Goal: Communication & Community: Answer question/provide support

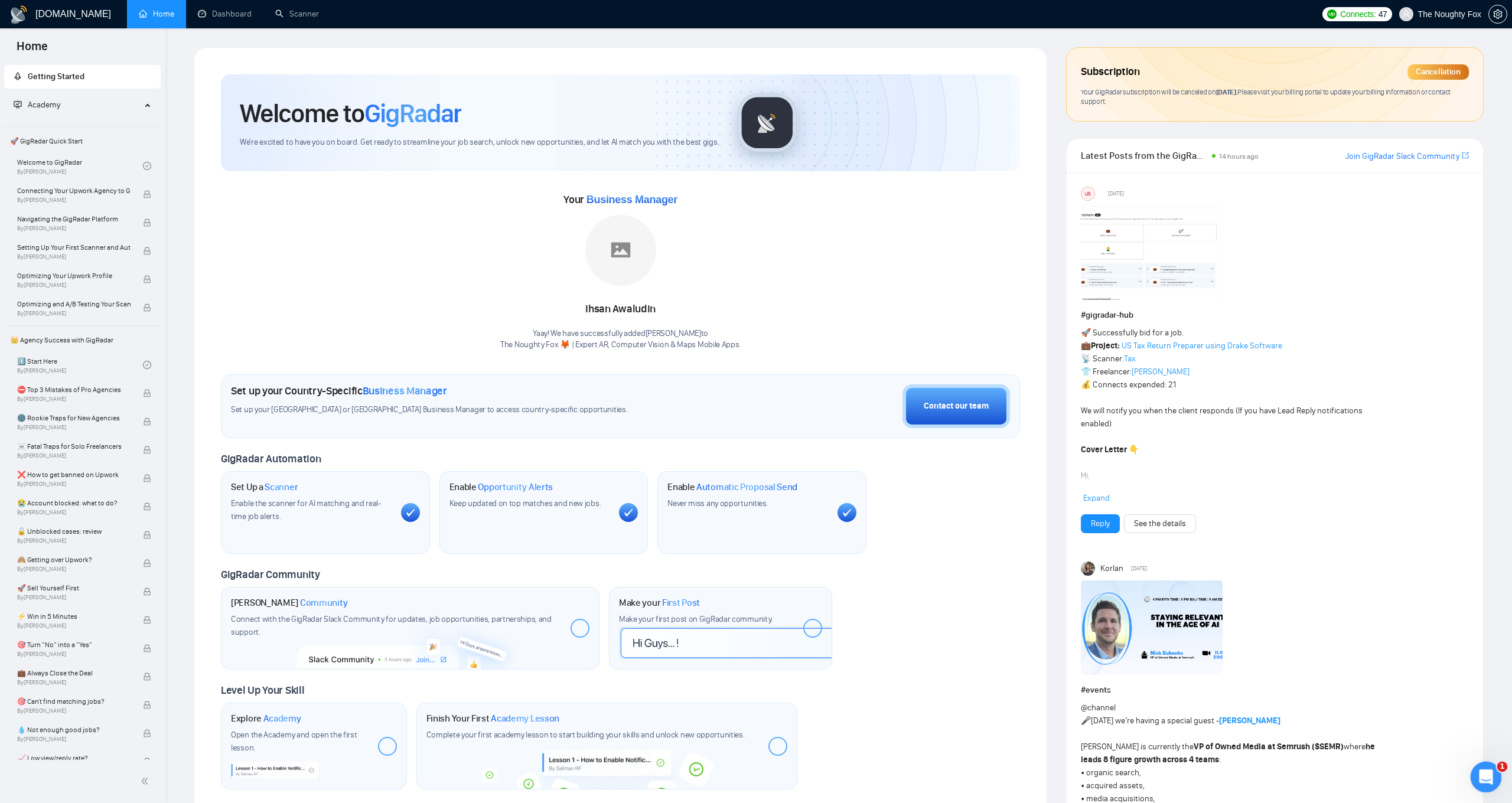
click at [1480, 775] on icon "Open Intercom Messenger" at bounding box center [1485, 776] width 20 height 20
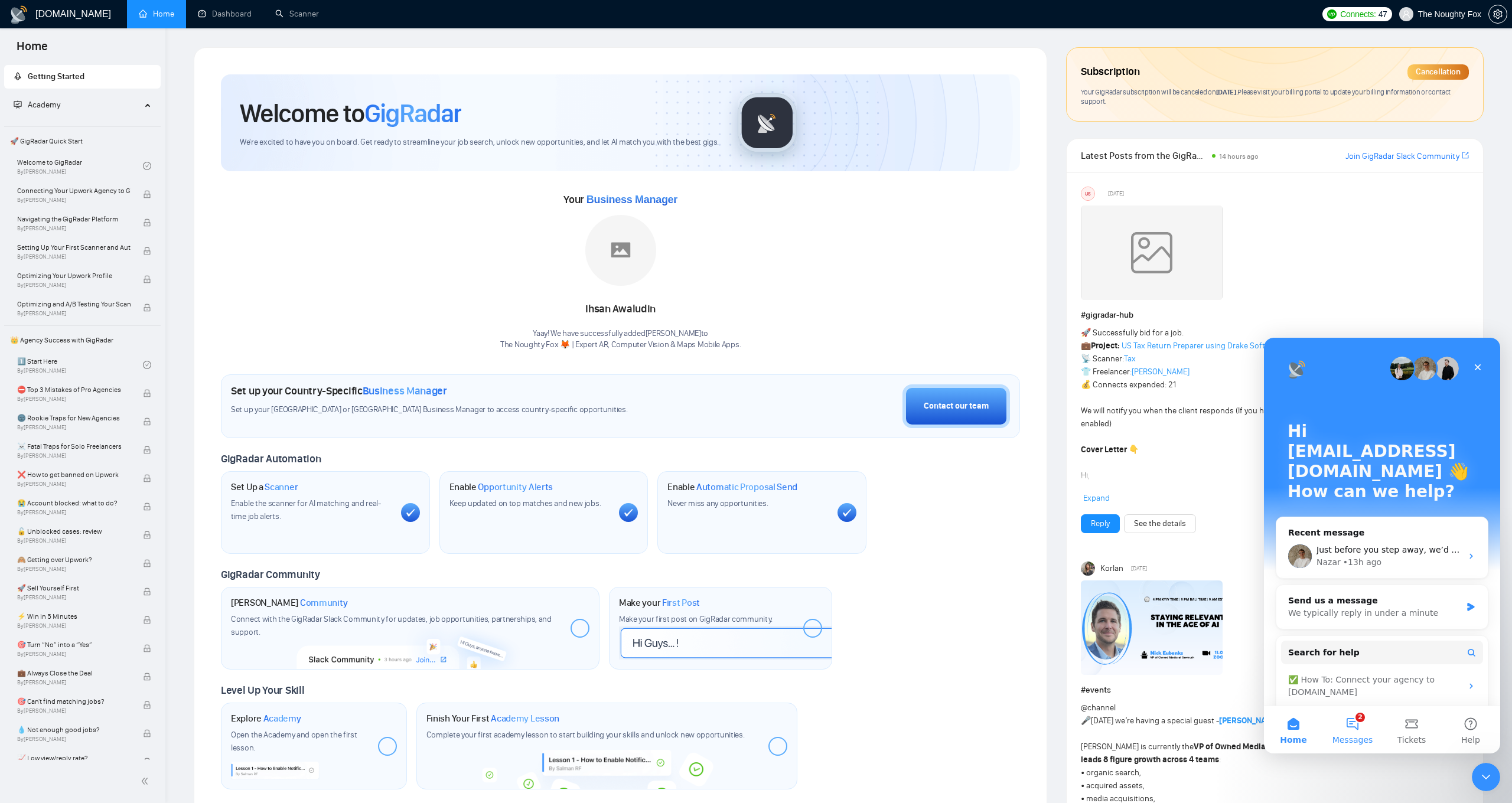
click at [1342, 720] on button "2 Messages" at bounding box center [1352, 729] width 59 height 47
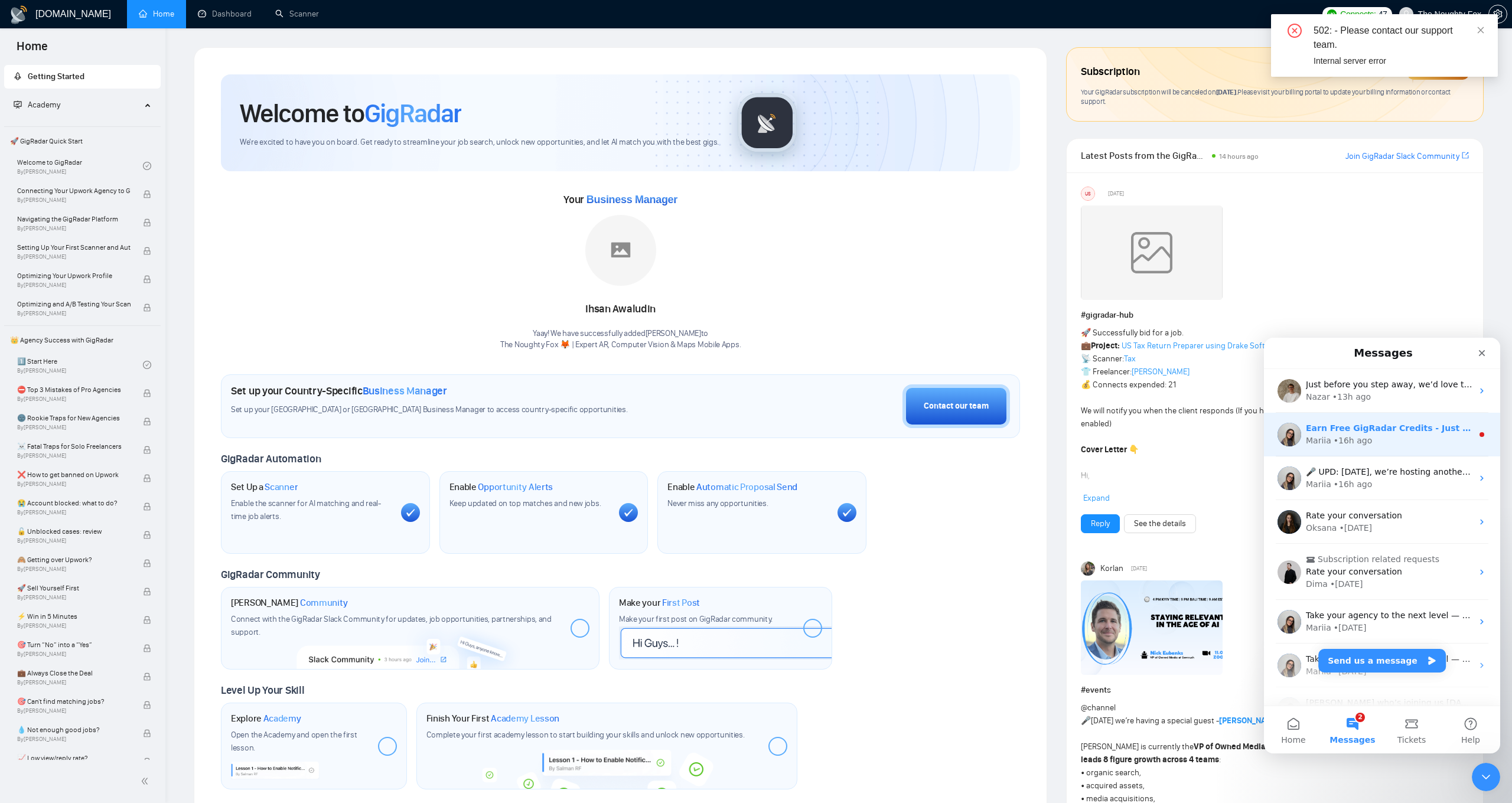
click at [1387, 448] on div "Earn Free GigRadar Credits - Just by Sharing Your Story! 💬 Want more credits fo…" at bounding box center [1382, 435] width 236 height 44
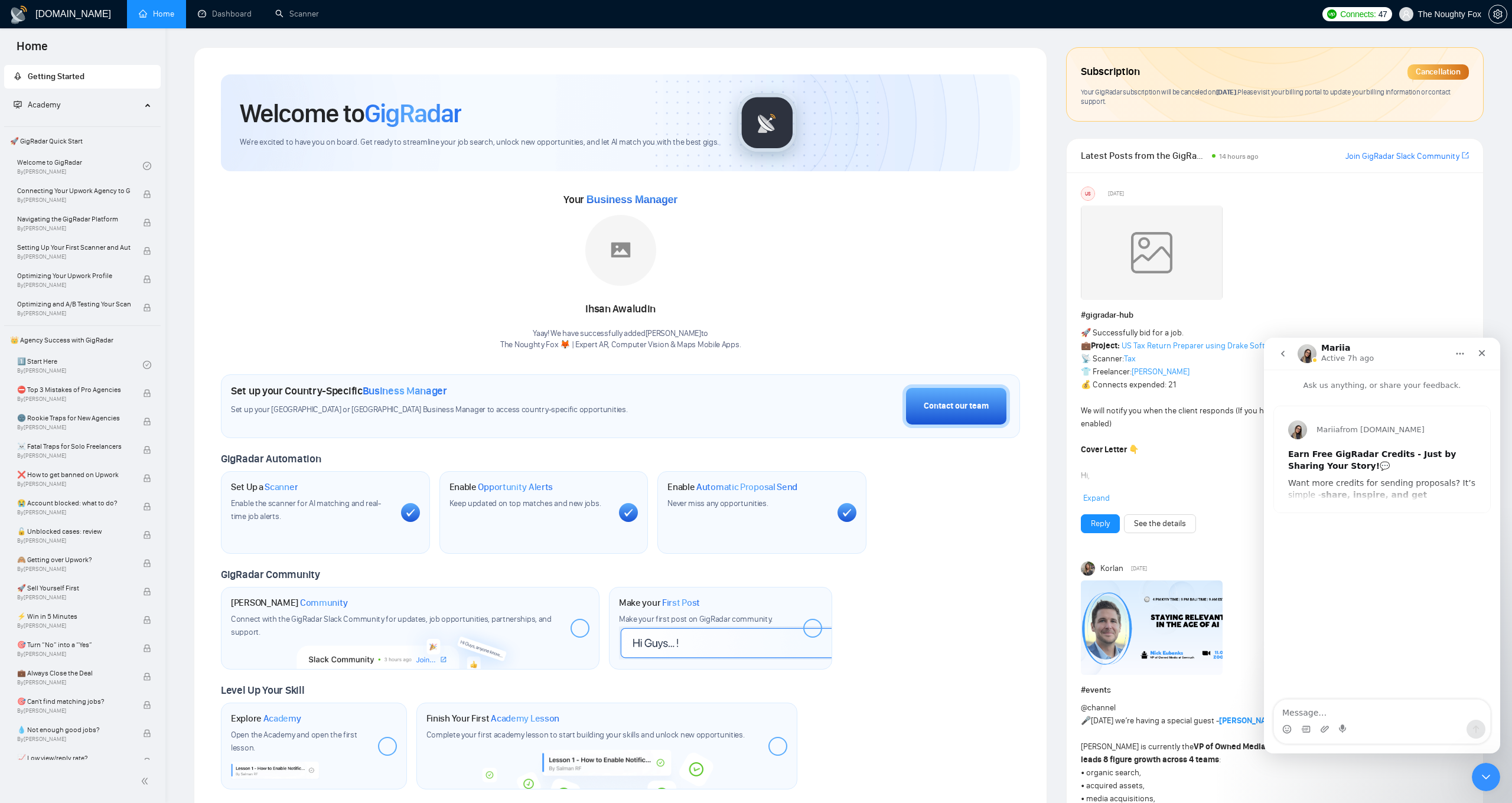
click at [1283, 356] on icon "go back" at bounding box center [1282, 353] width 9 height 9
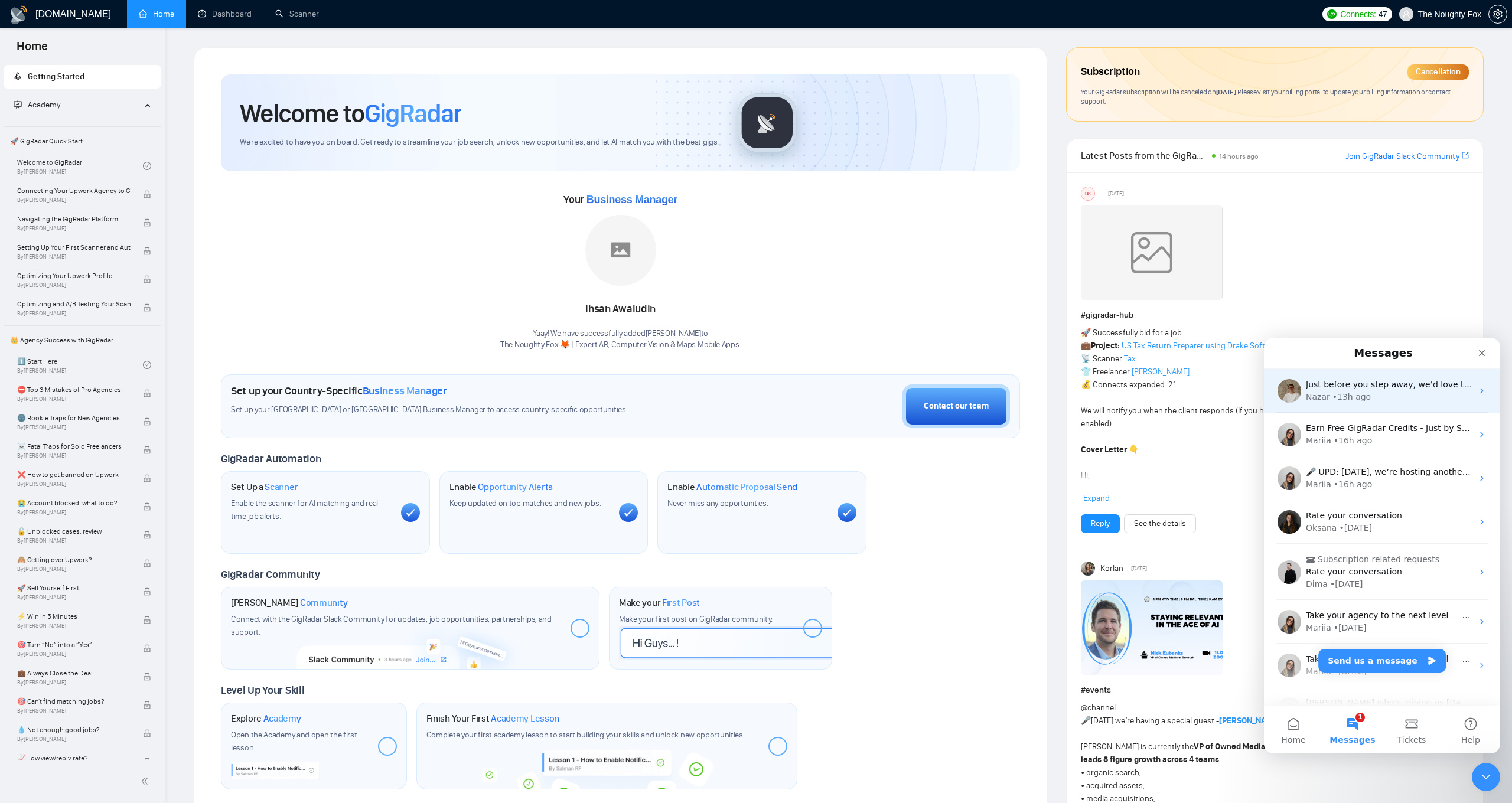
click at [1350, 398] on div "• 13h ago" at bounding box center [1351, 397] width 39 height 13
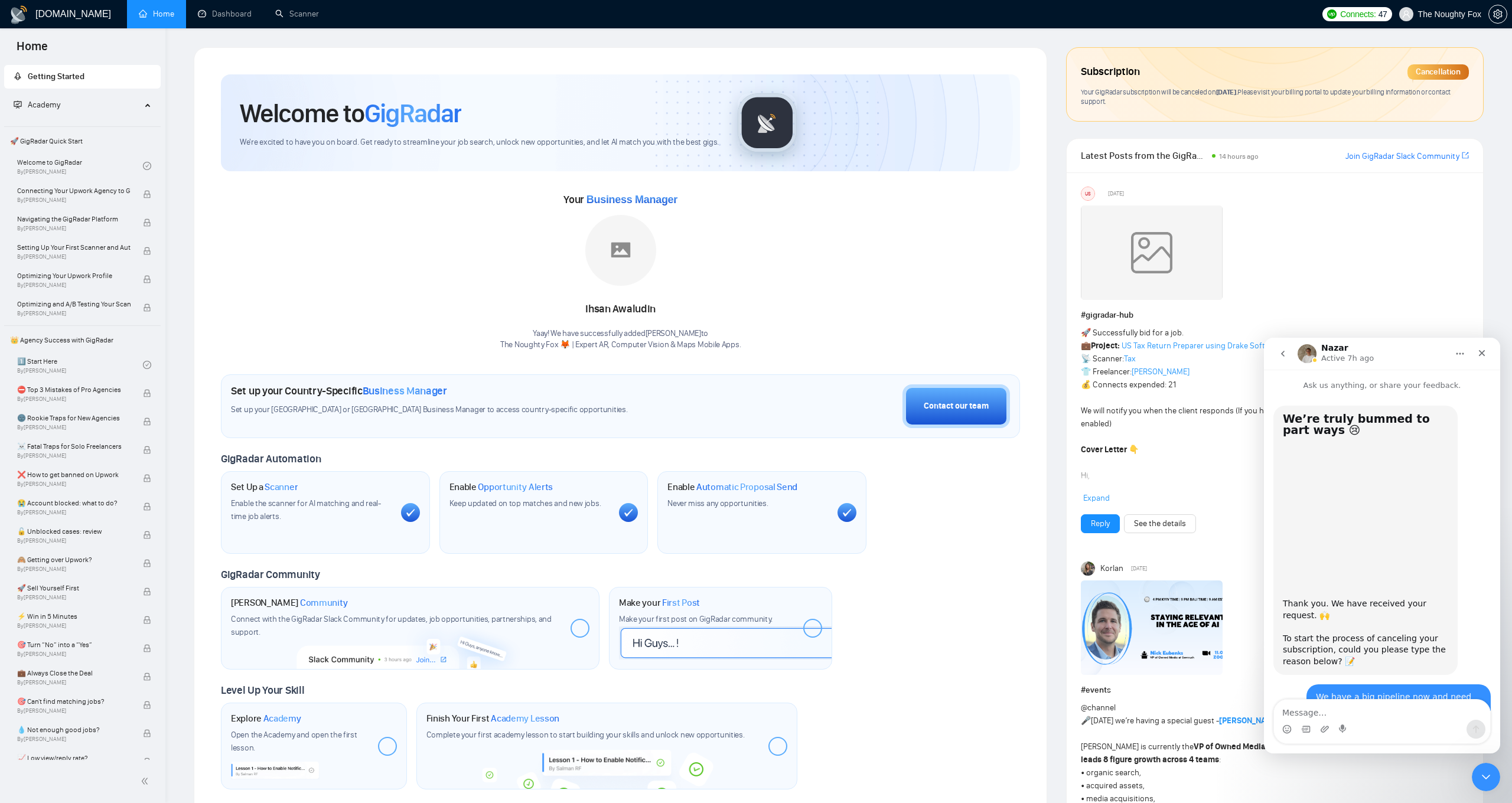
scroll to position [1086, 0]
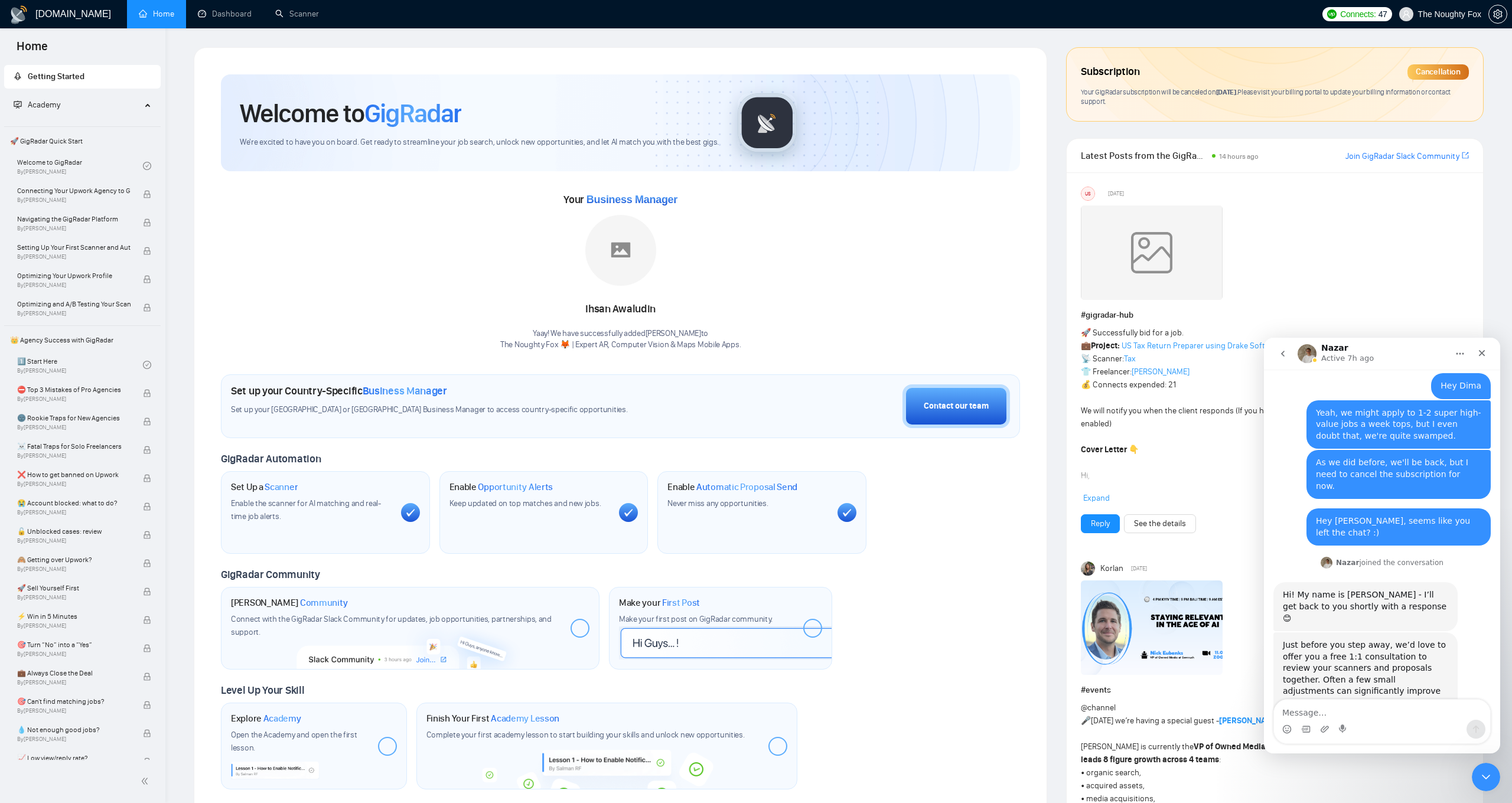
click at [1362, 709] on textarea "Message…" at bounding box center [1381, 709] width 216 height 20
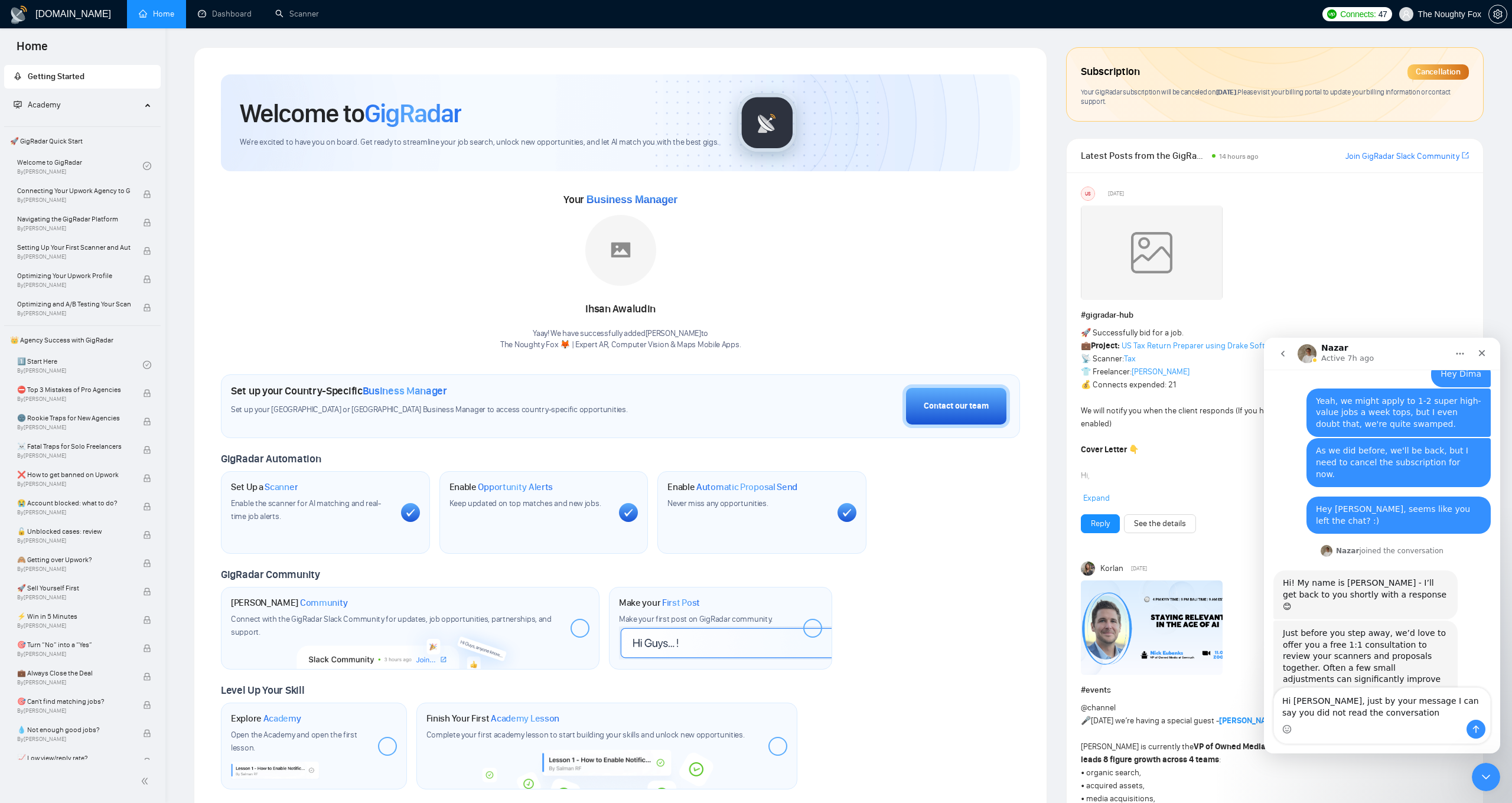
type textarea "Hi [PERSON_NAME], just by your message I can say you did not read the conversat…"
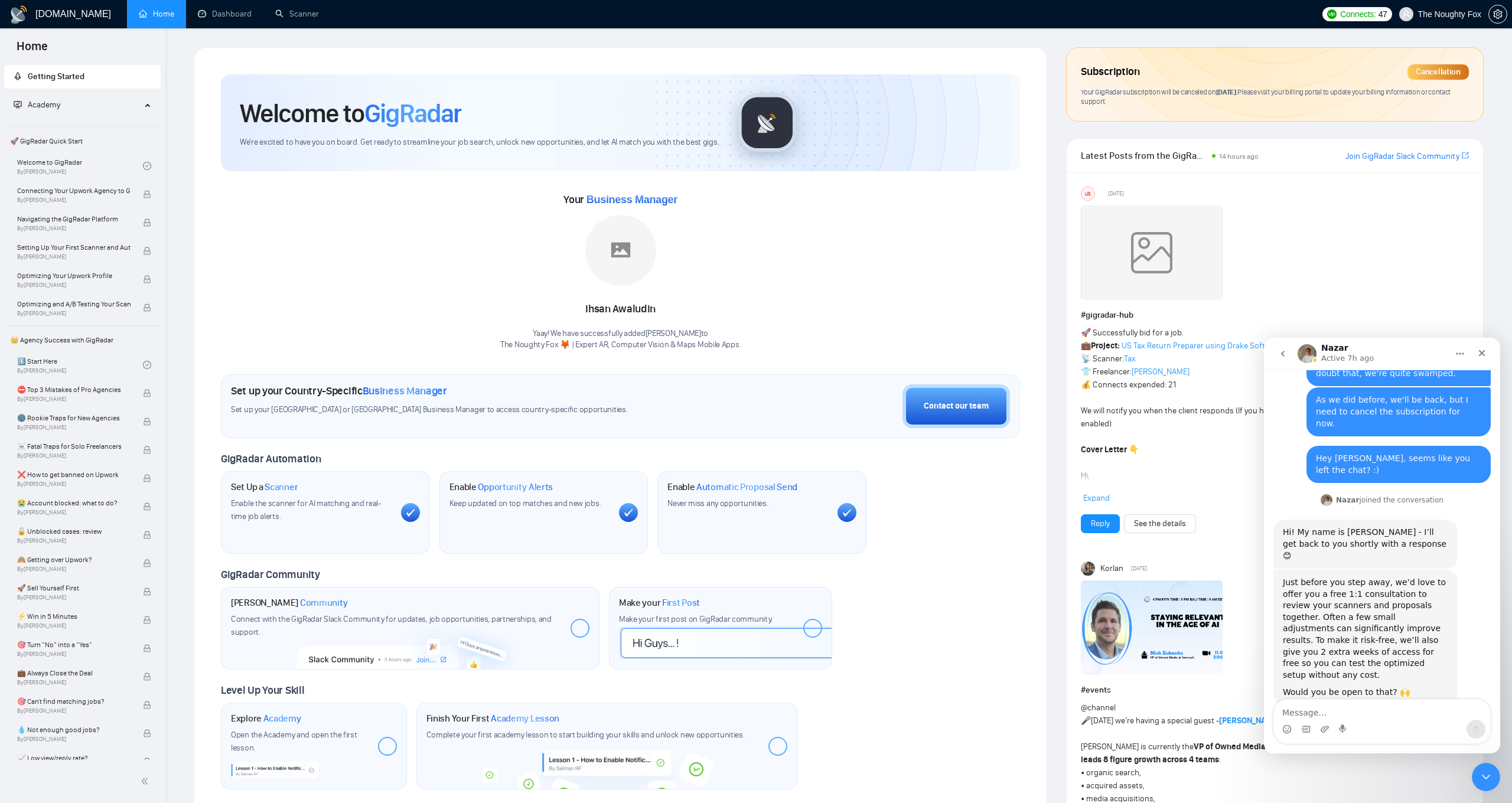
scroll to position [1148, 0]
click at [1350, 712] on textarea "Message…" at bounding box center [1381, 709] width 216 height 20
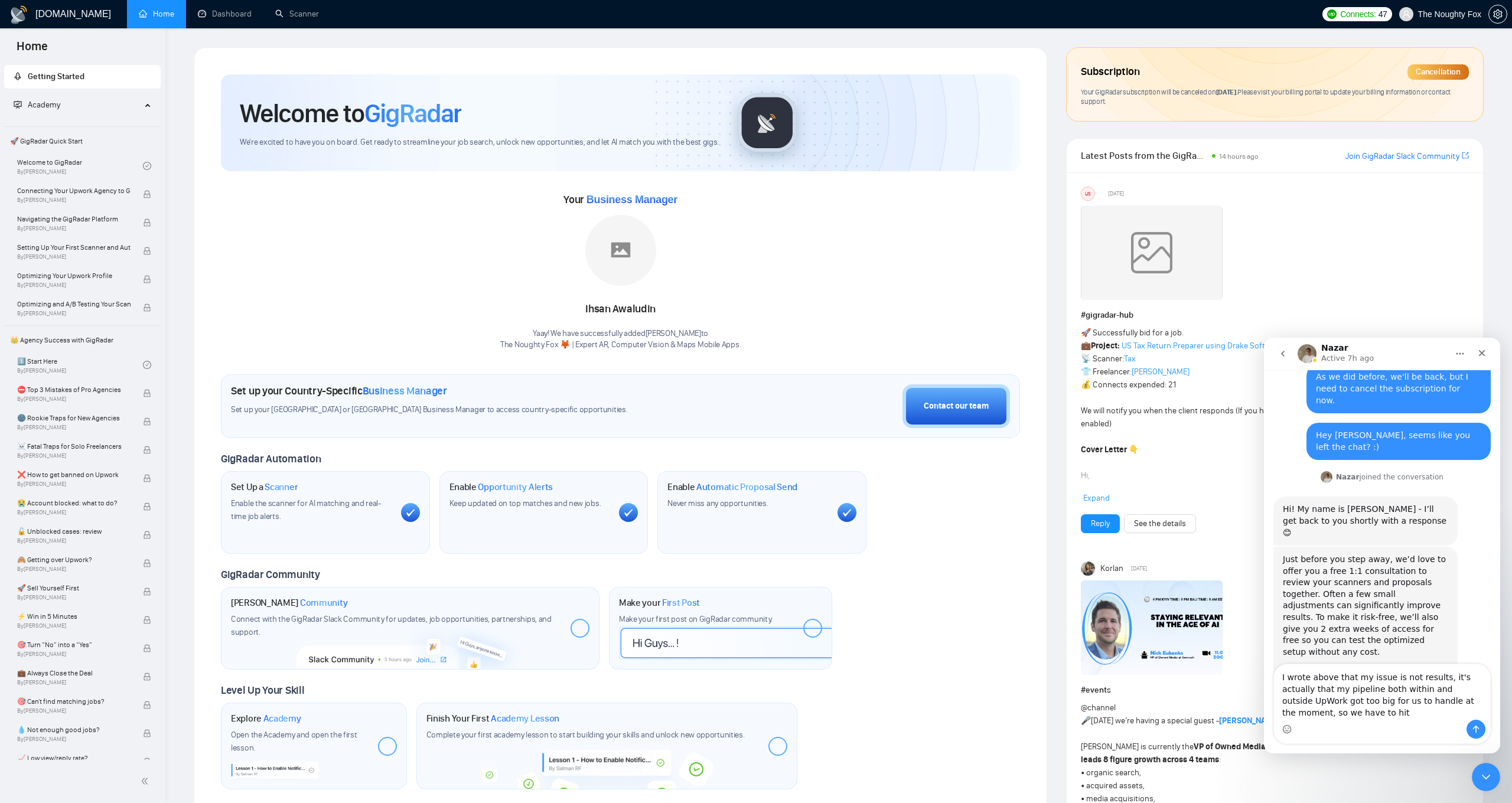
scroll to position [1184, 0]
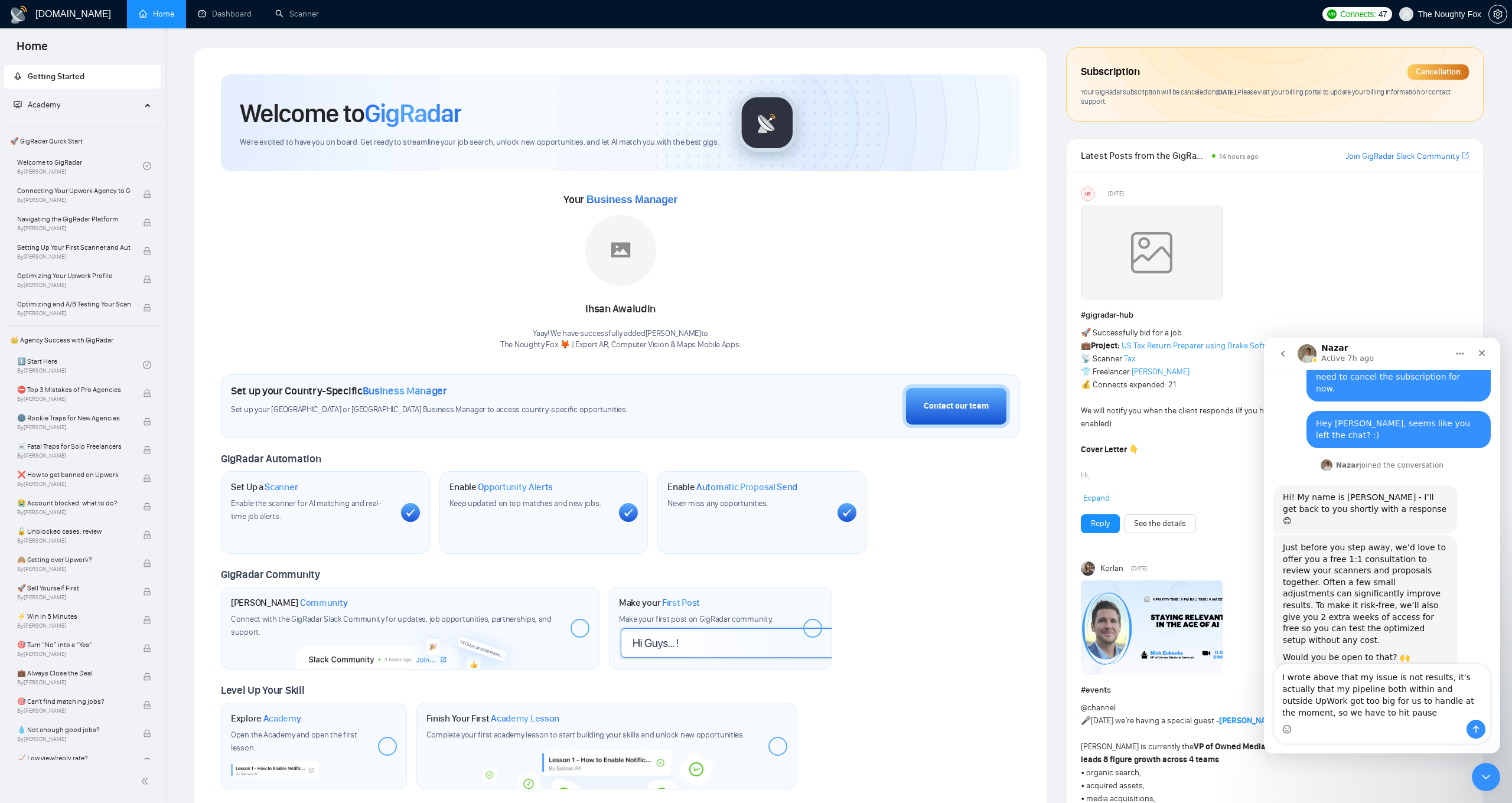
type textarea "I wrote above that my issue is not results, it's actually that my pipeline both…"
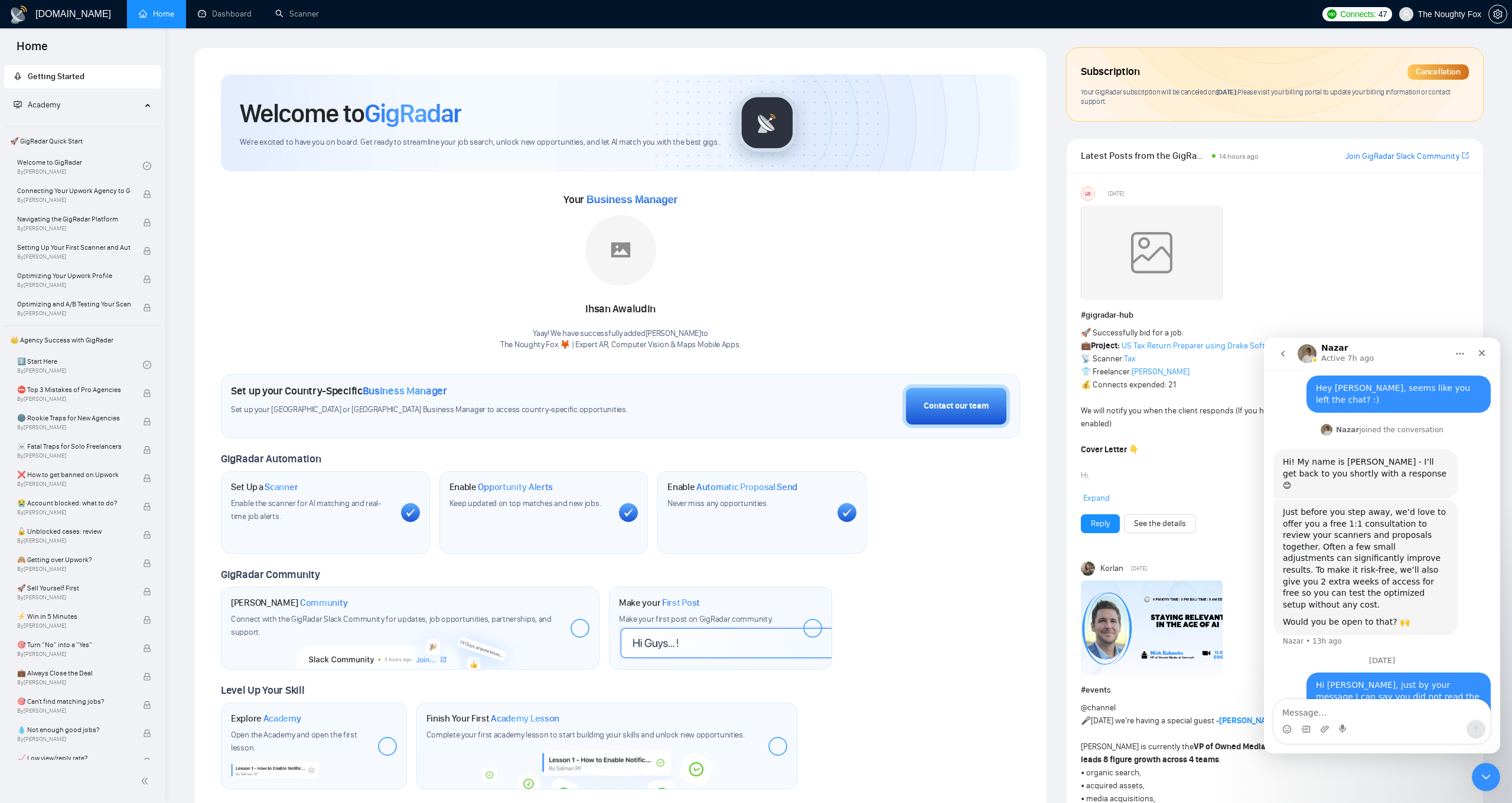
scroll to position [1220, 0]
click at [110, 399] on span "By [PERSON_NAME]" at bounding box center [73, 399] width 113 height 7
click at [1494, 780] on div "Close Intercom Messenger" at bounding box center [1484, 775] width 28 height 28
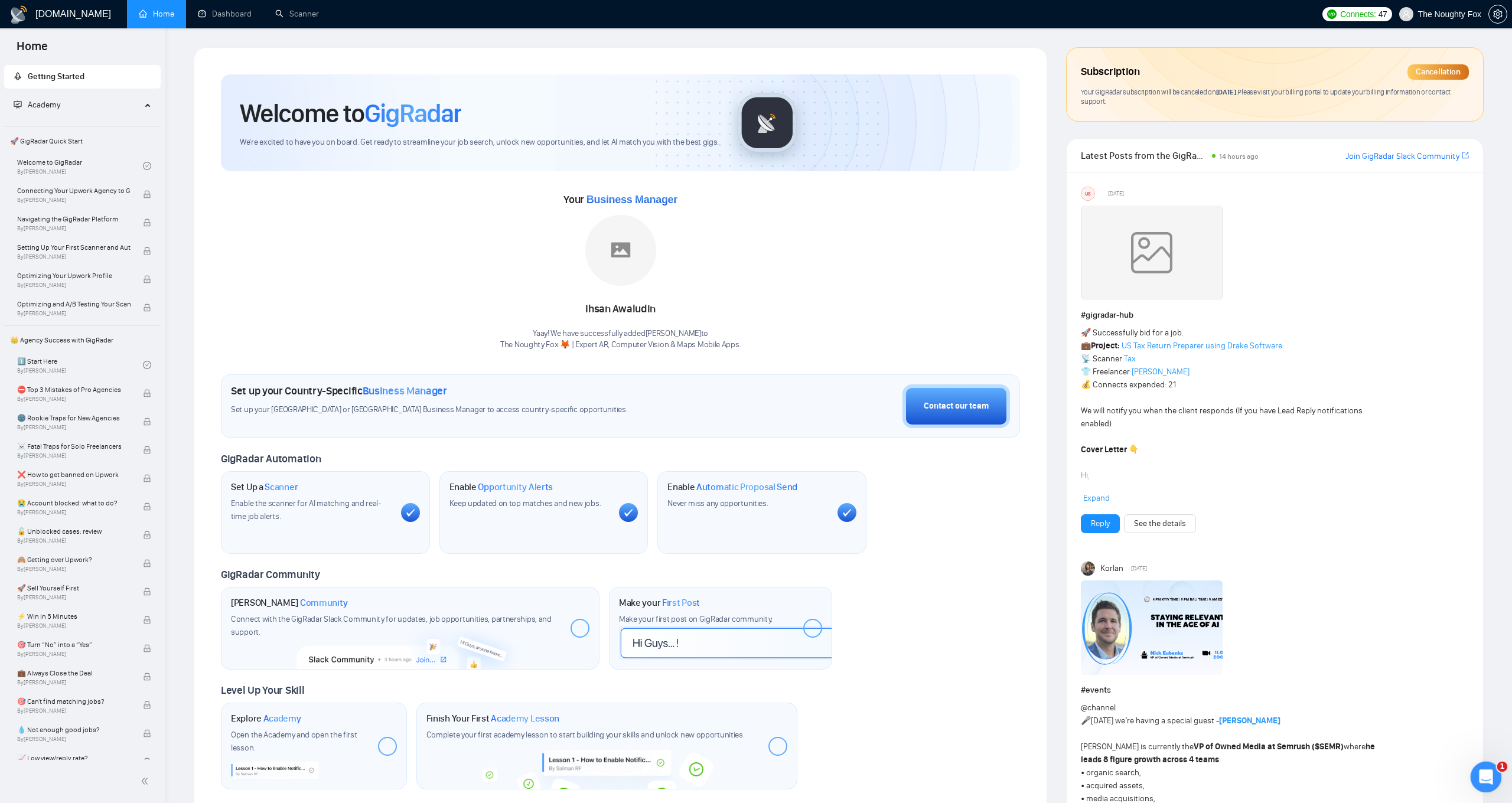
scroll to position [0, 0]
click at [1489, 780] on div "Open Intercom Messenger" at bounding box center [1483, 775] width 39 height 39
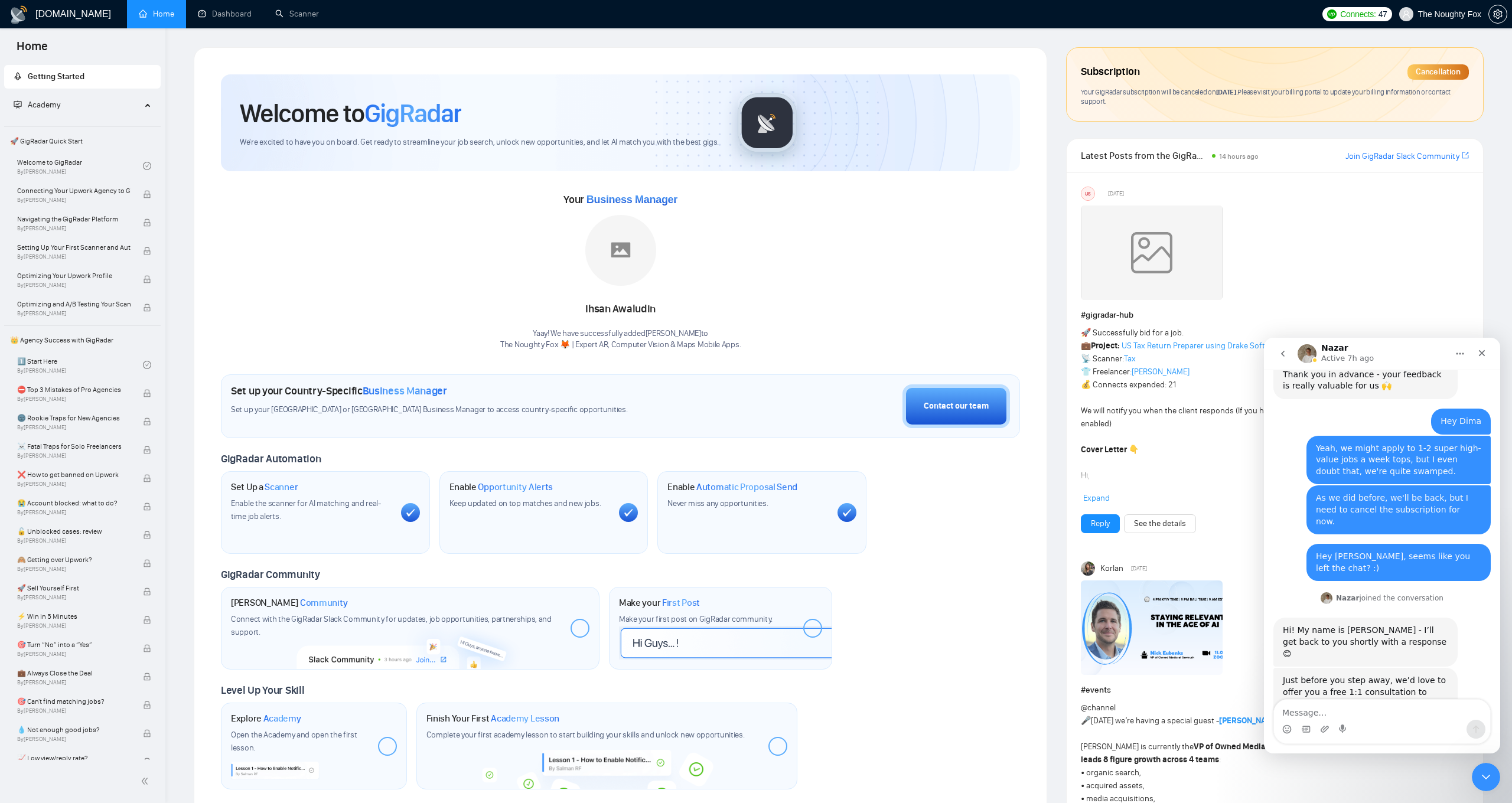
scroll to position [1220, 0]
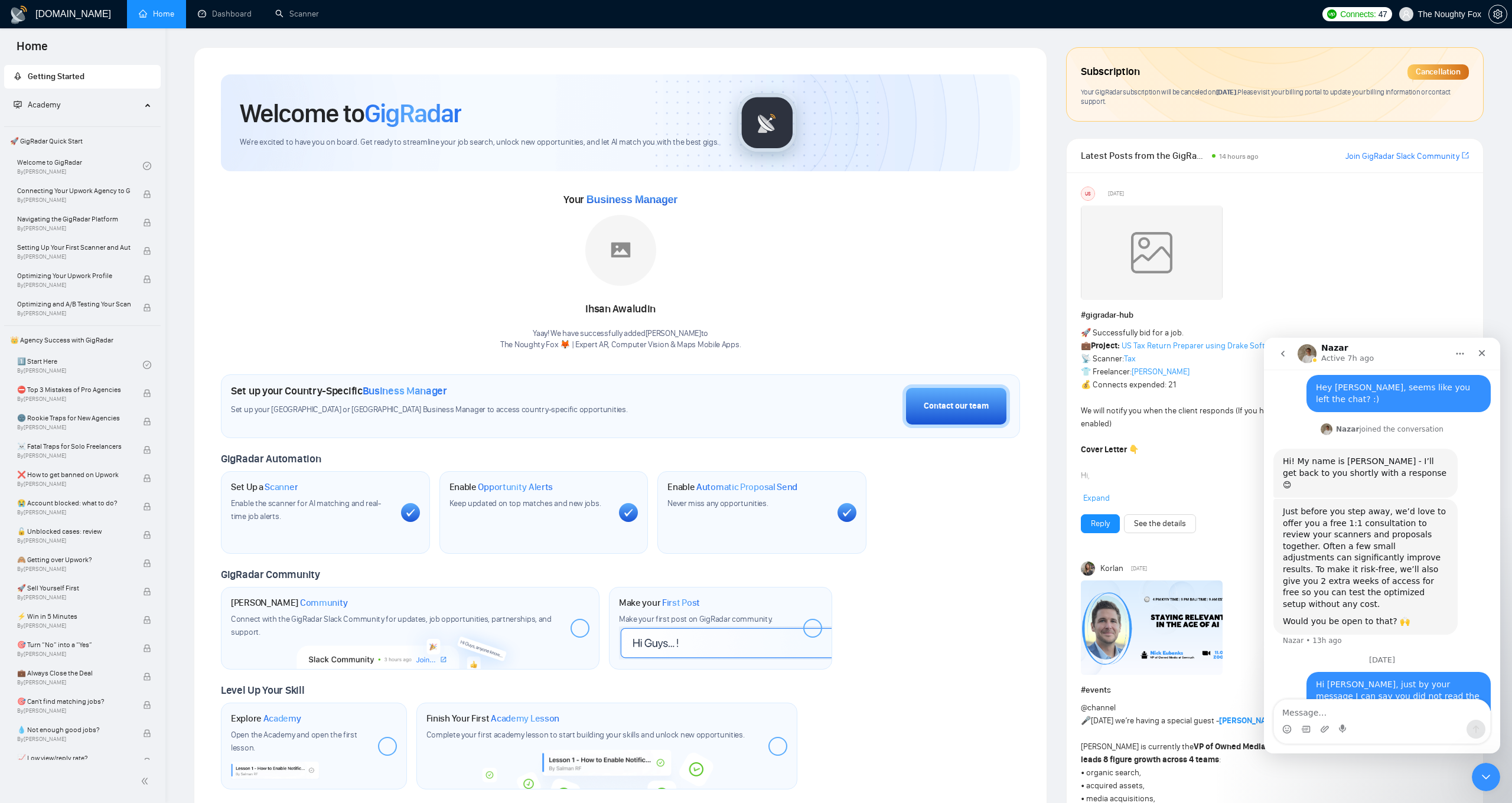
click at [1280, 354] on icon "go back" at bounding box center [1282, 353] width 9 height 9
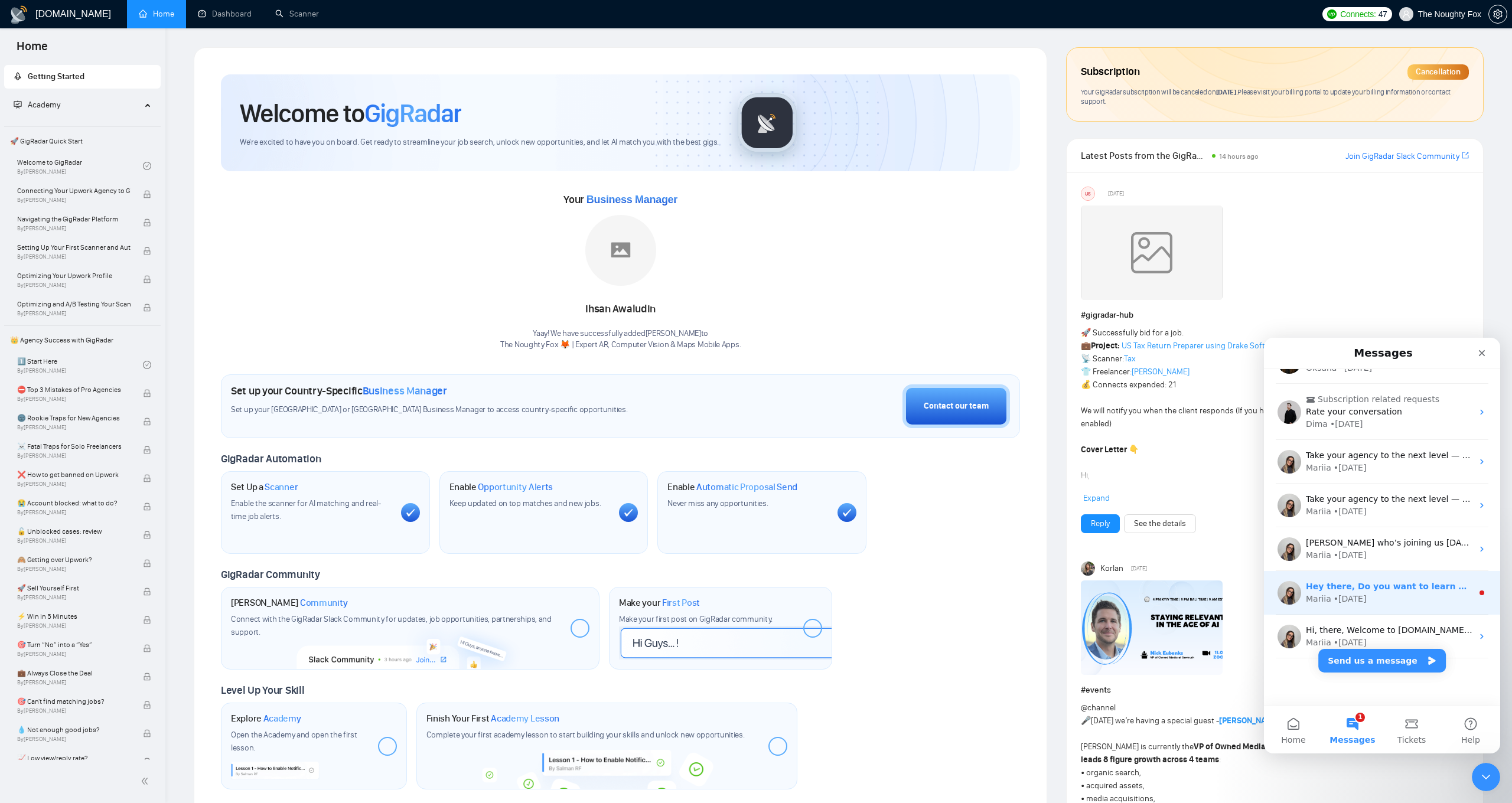
scroll to position [160, 0]
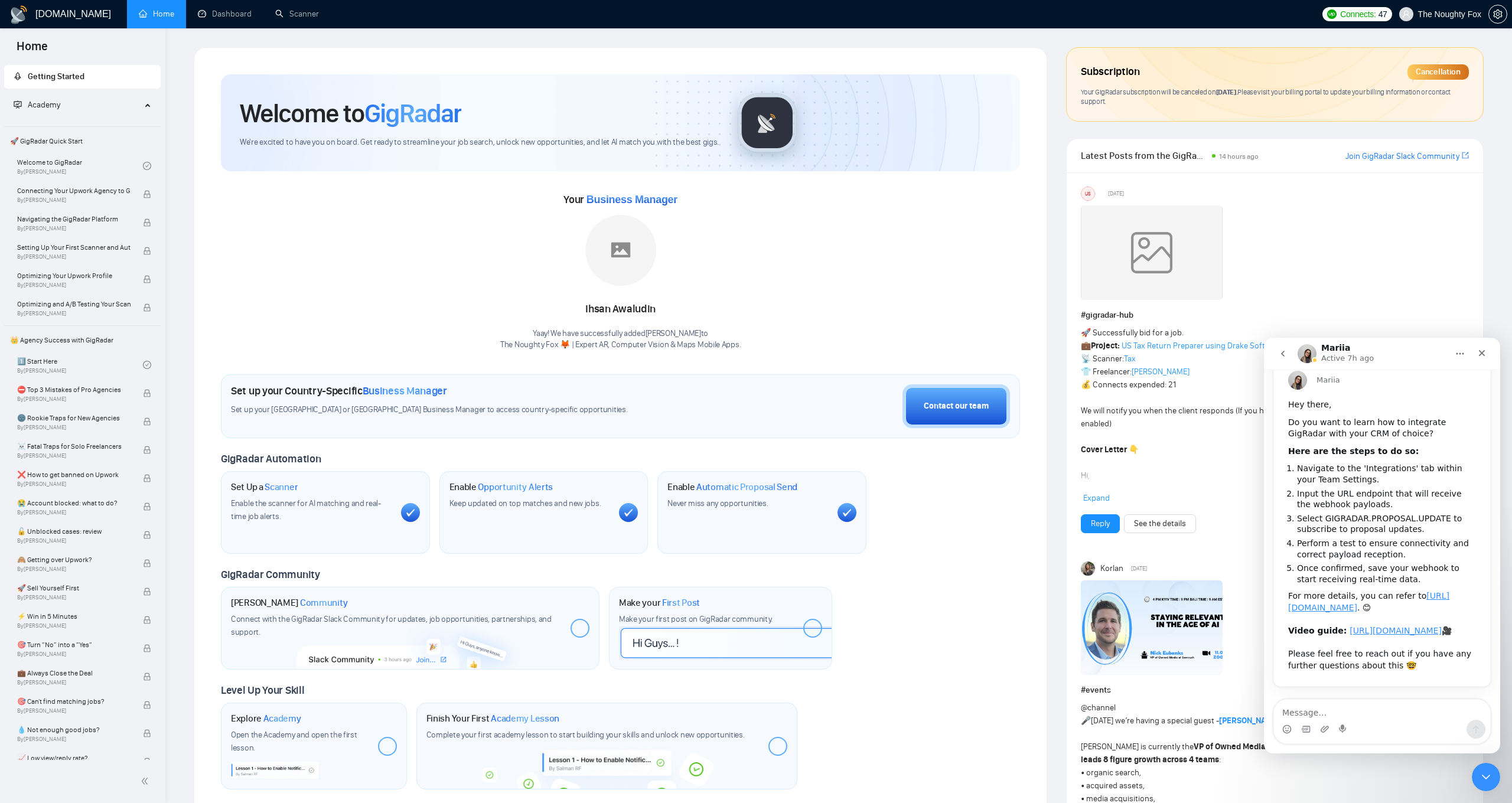
scroll to position [100, 0]
click at [1283, 359] on button "go back" at bounding box center [1283, 354] width 23 height 23
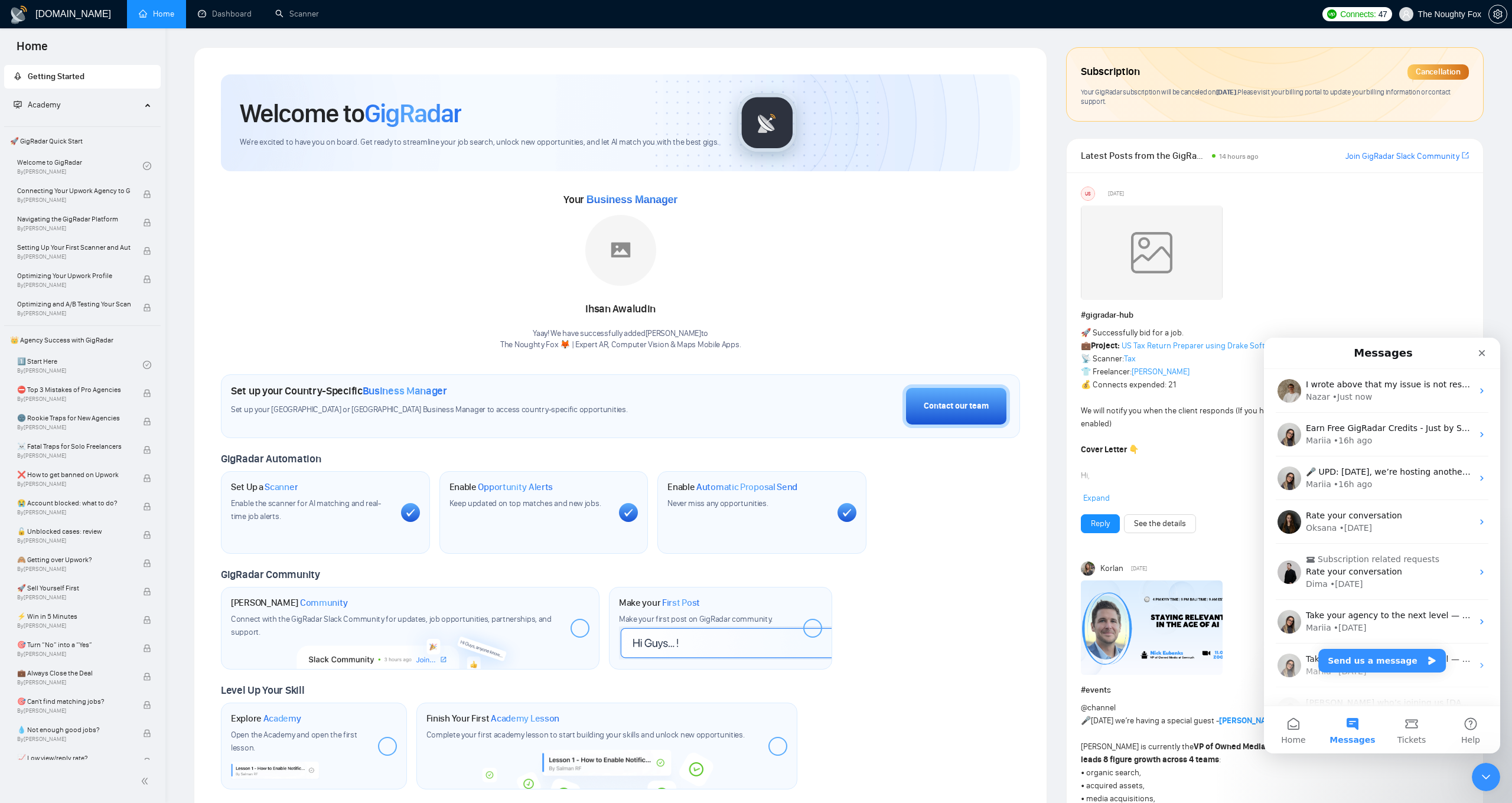
click at [1380, 393] on div "Nazar • Just now" at bounding box center [1389, 397] width 167 height 13
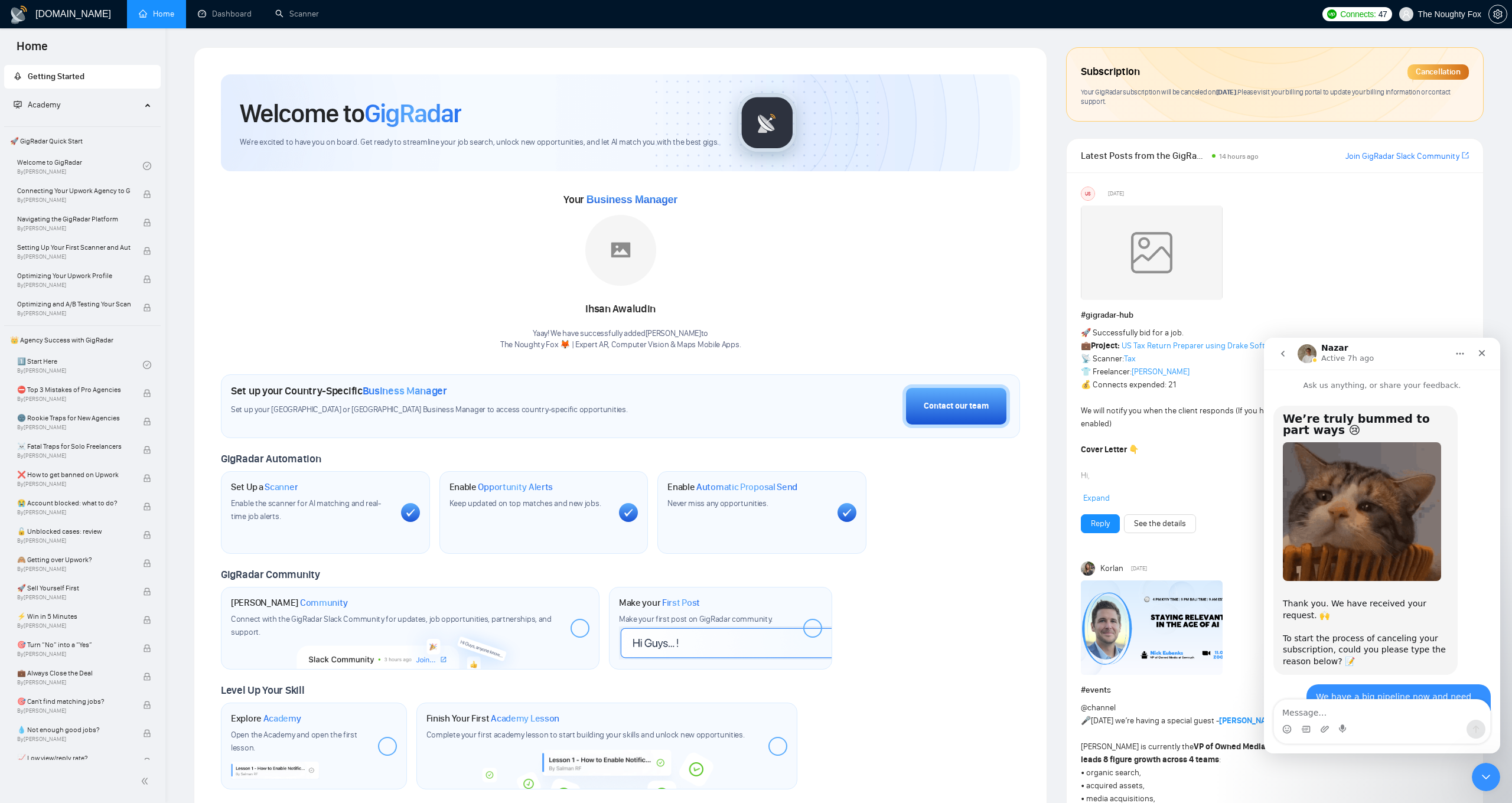
scroll to position [1220, 0]
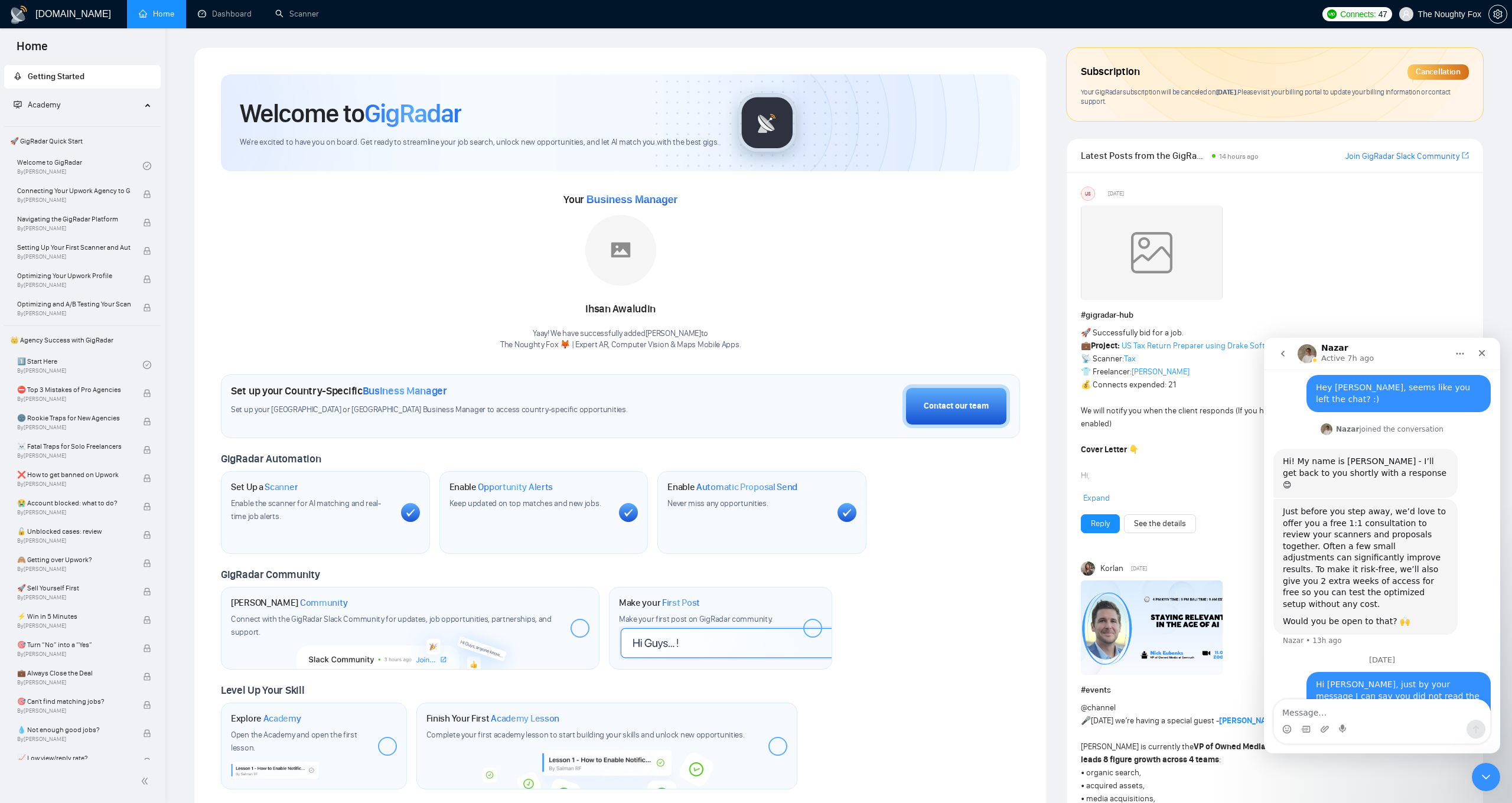
click at [1288, 361] on button "go back" at bounding box center [1283, 354] width 23 height 23
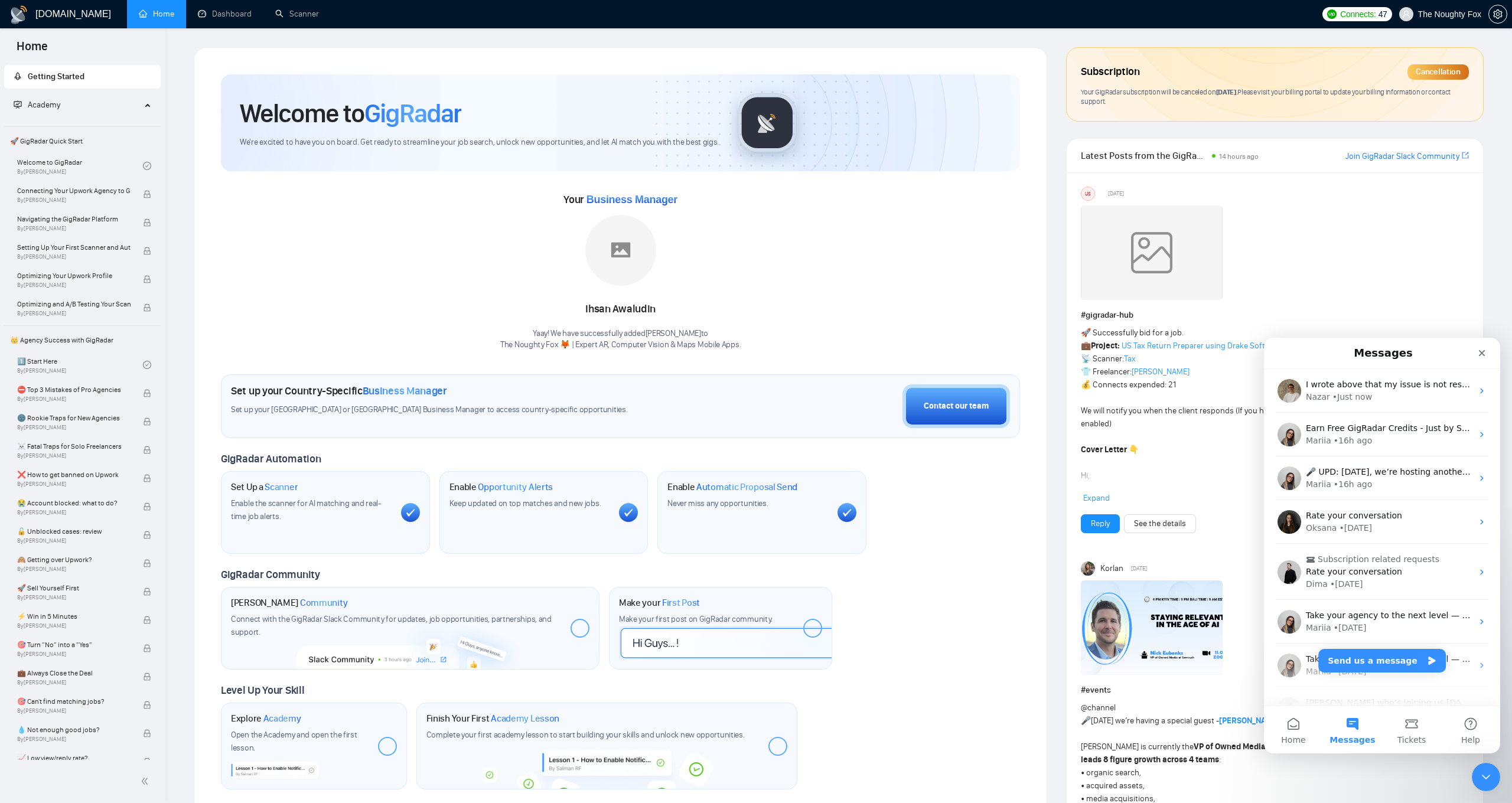
scroll to position [0, 0]
click at [1333, 375] on div "I wrote above that my issue is not results, it's actually that my pipeline both…" at bounding box center [1382, 391] width 236 height 44
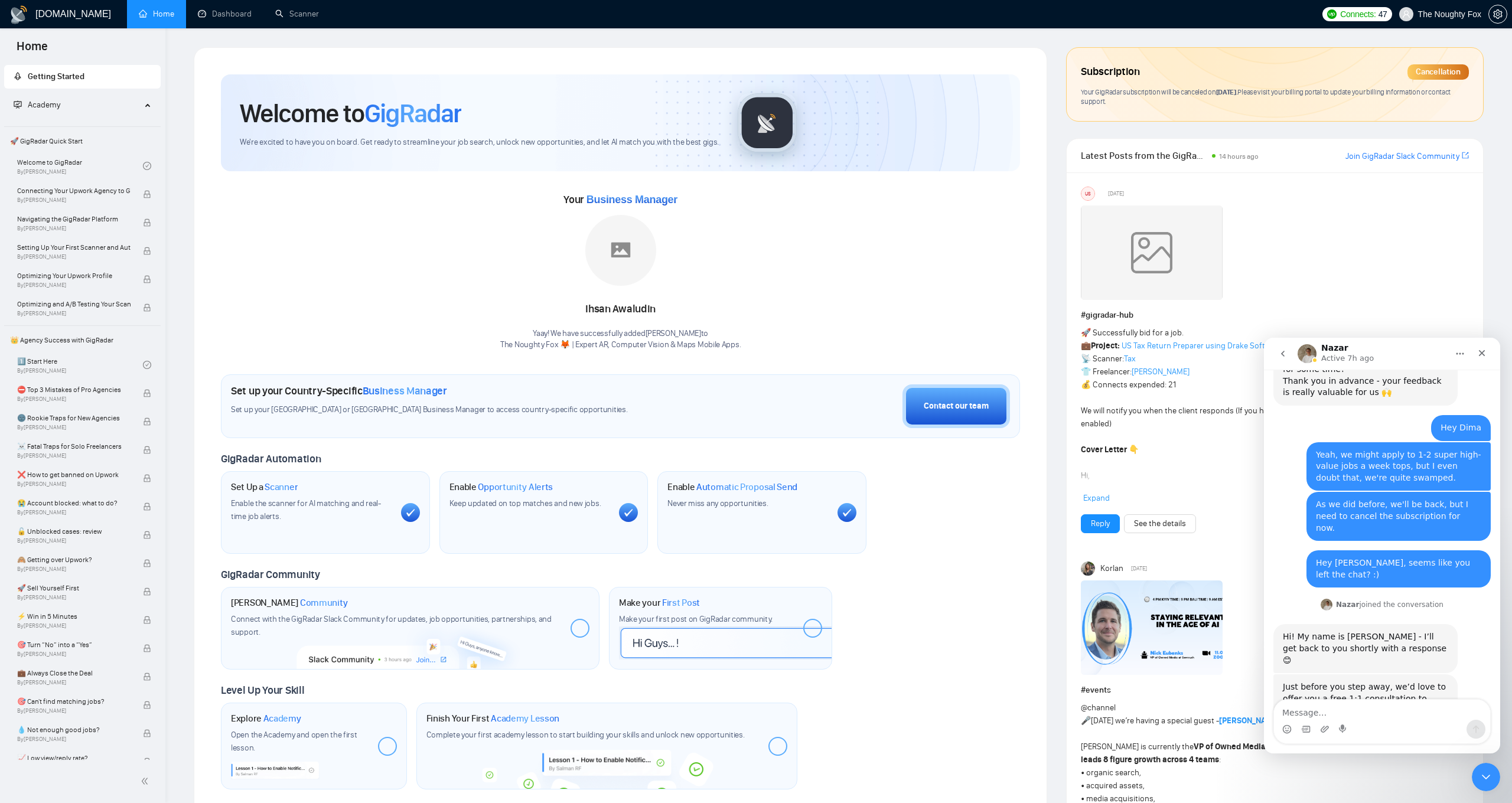
scroll to position [1220, 0]
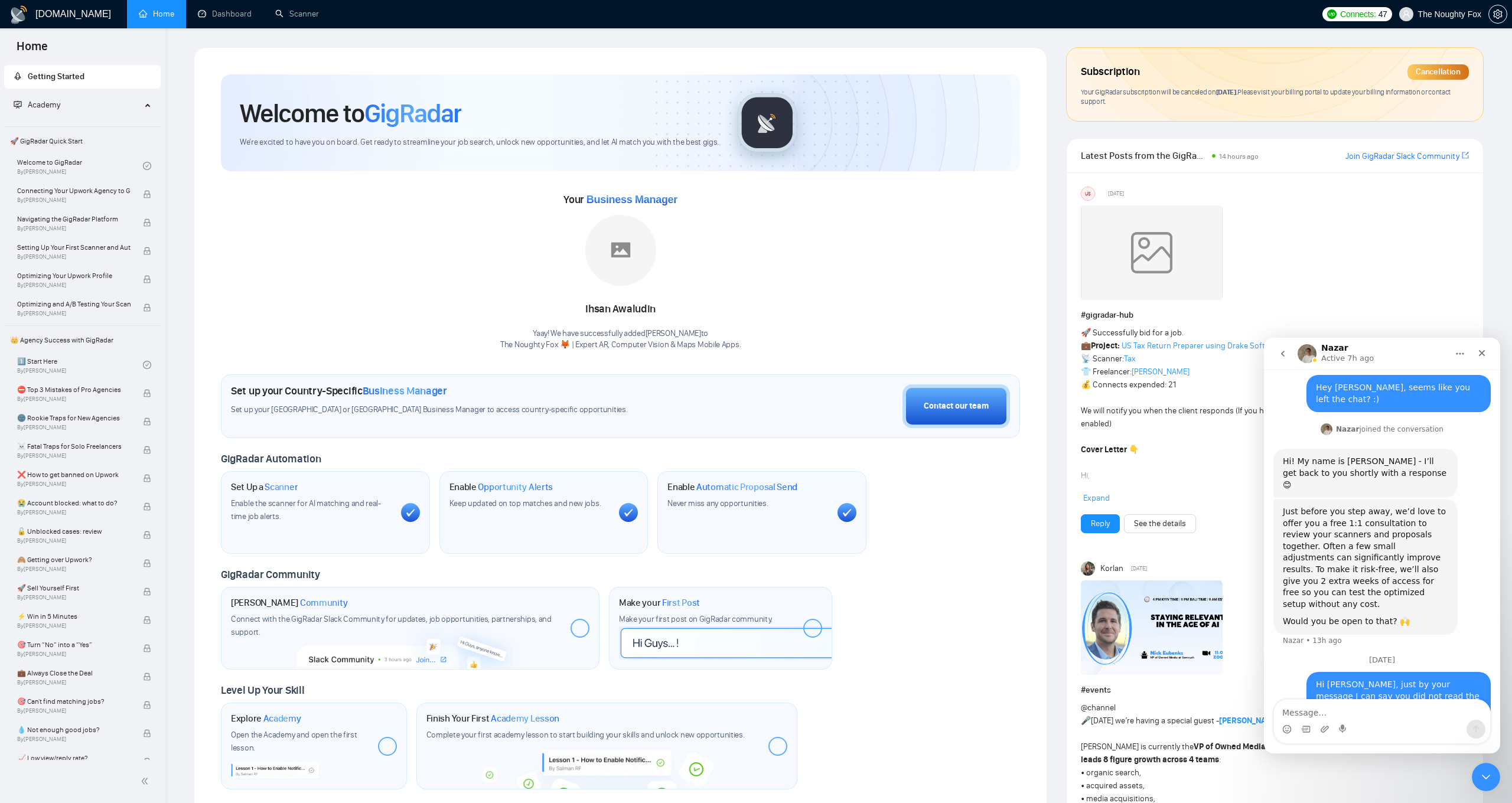
click at [1311, 714] on textarea "Message…" at bounding box center [1381, 709] width 216 height 20
click at [1502, 11] on span "setting" at bounding box center [1497, 13] width 18 height 9
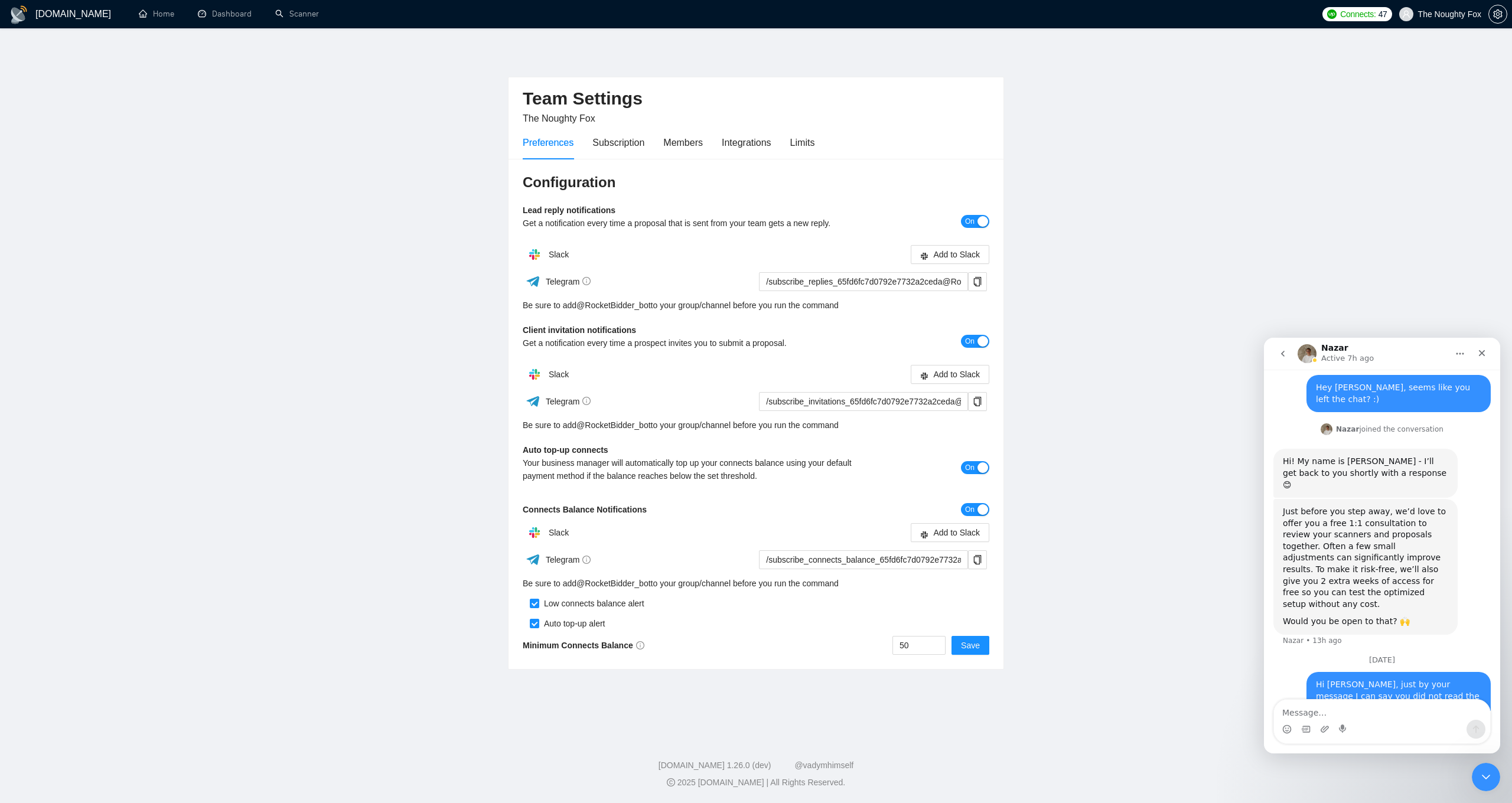
click at [72, 23] on h1 "[DOMAIN_NAME]" at bounding box center [72, 14] width 75 height 28
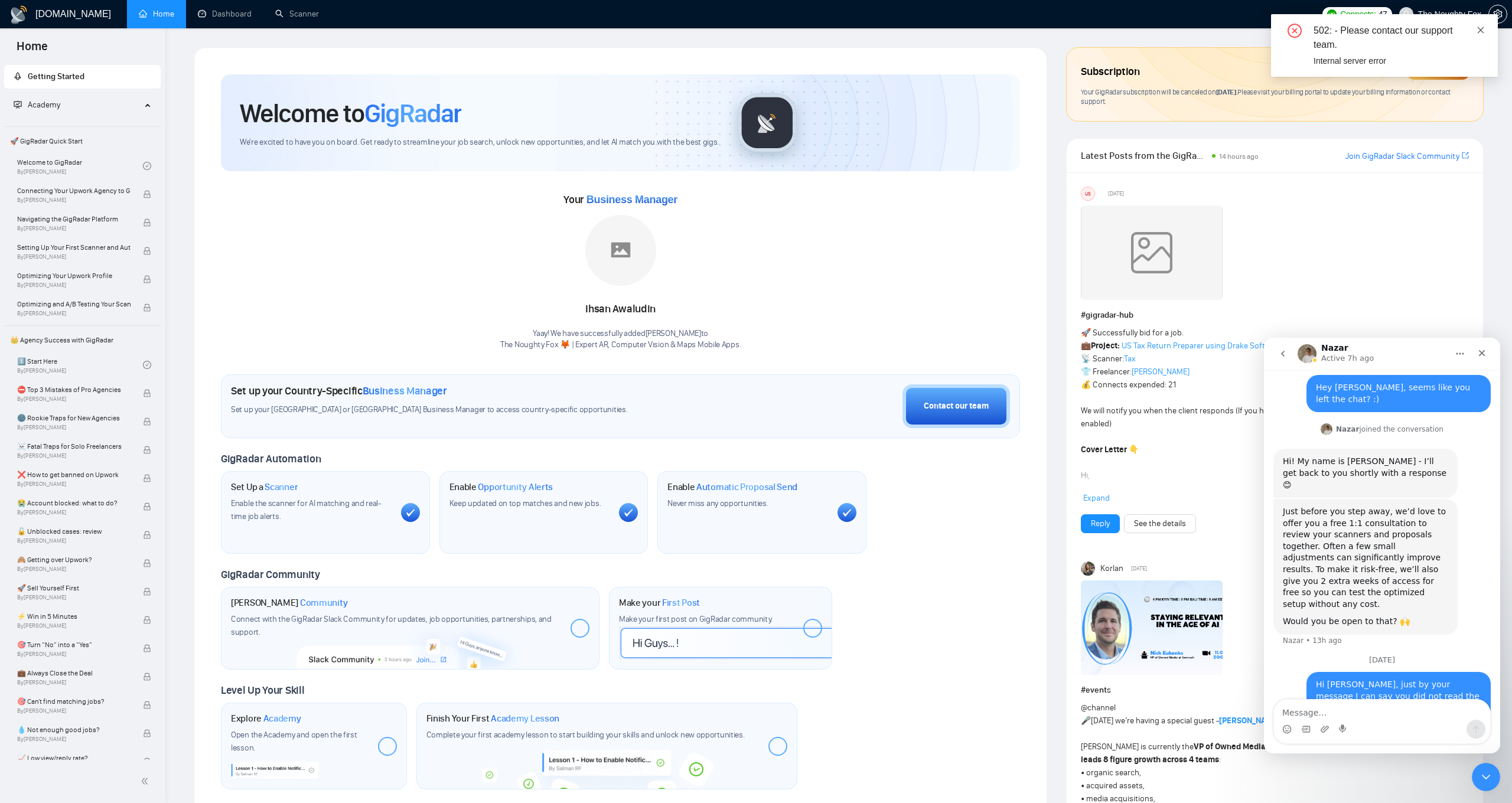
click at [1483, 27] on icon "close" at bounding box center [1480, 30] width 6 height 6
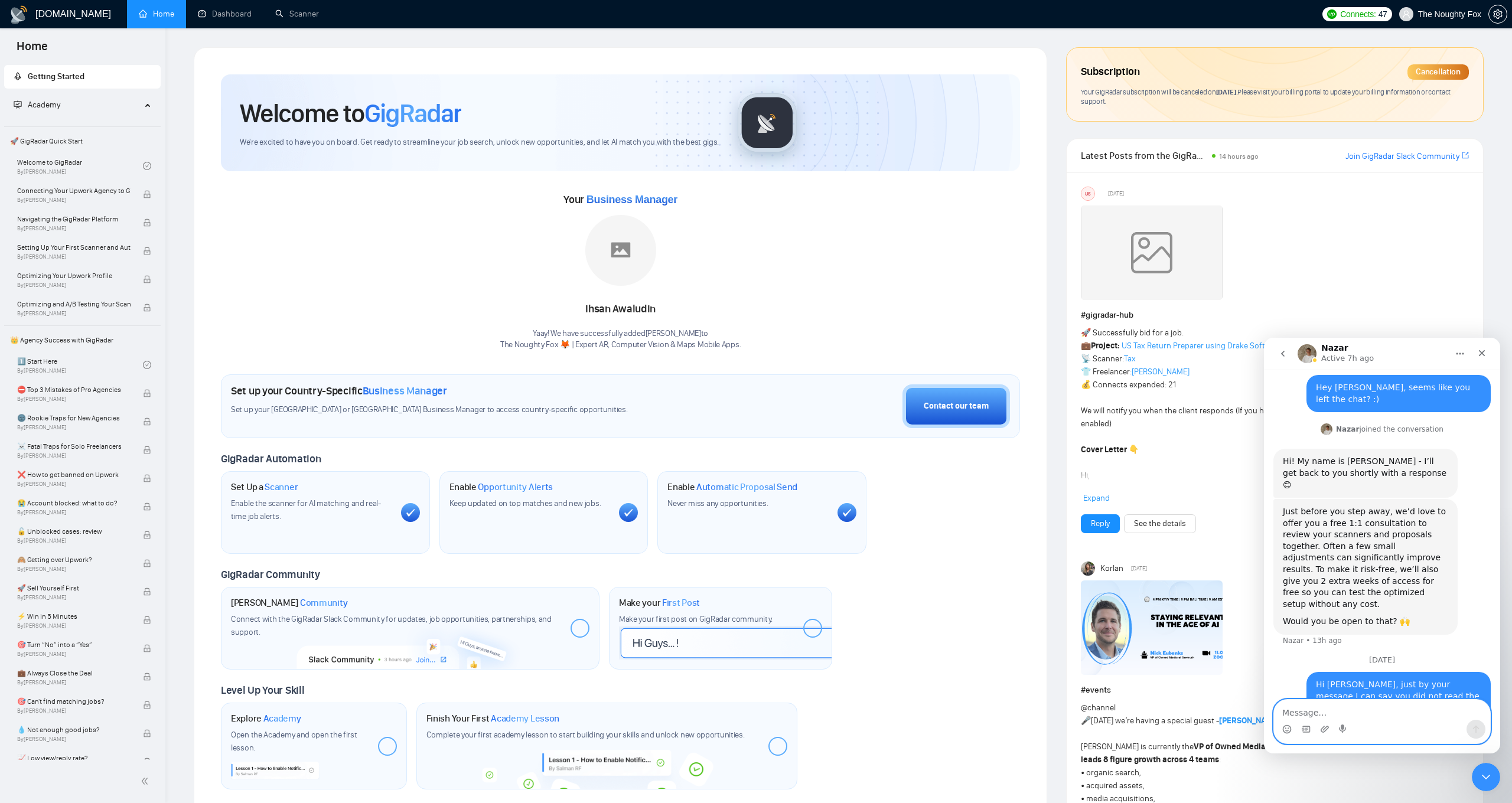
click at [1295, 707] on textarea "Message…" at bounding box center [1381, 709] width 216 height 20
click at [1352, 707] on textarea "Message…" at bounding box center [1381, 709] width 216 height 20
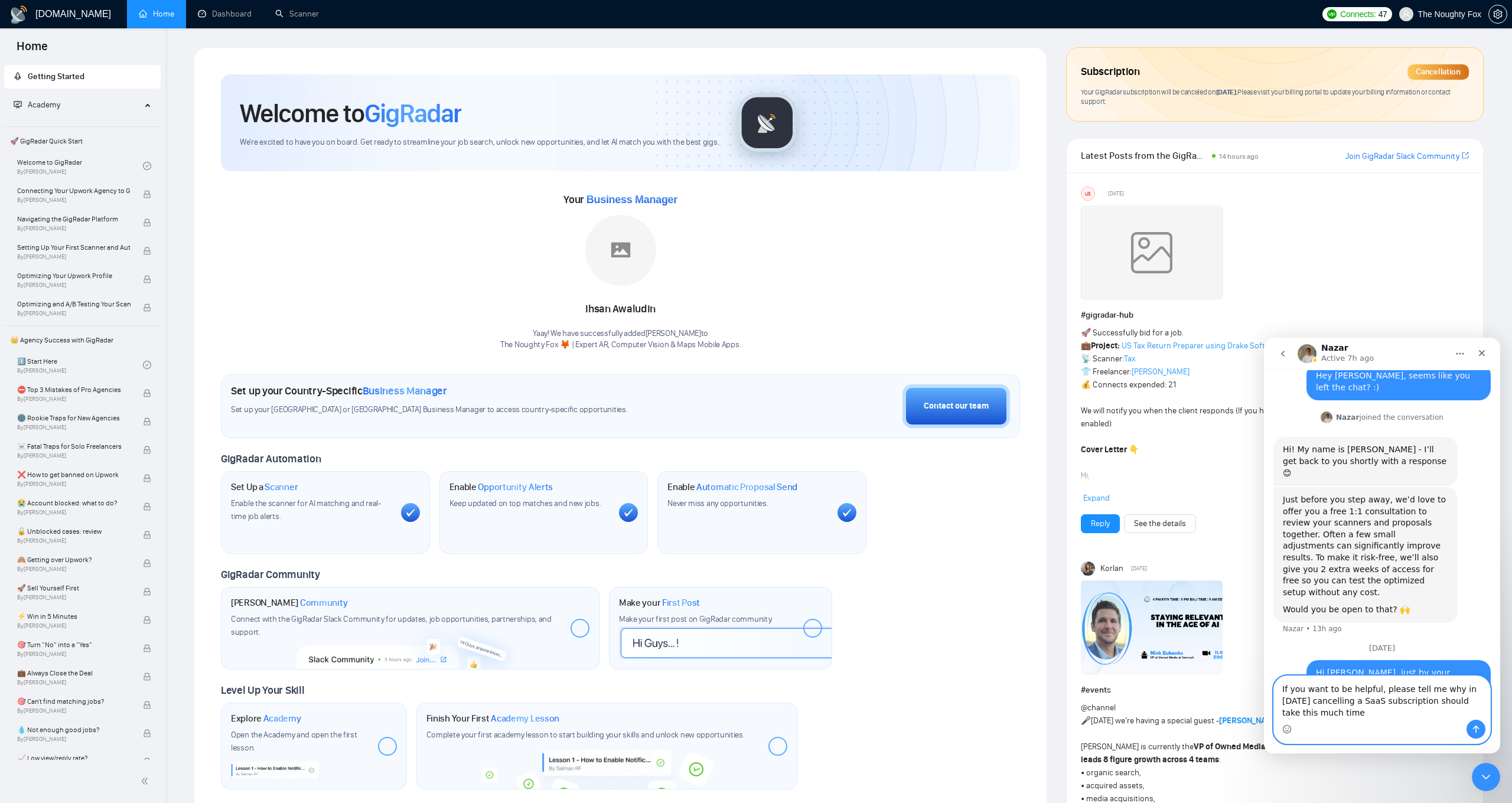
scroll to position [1243, 0]
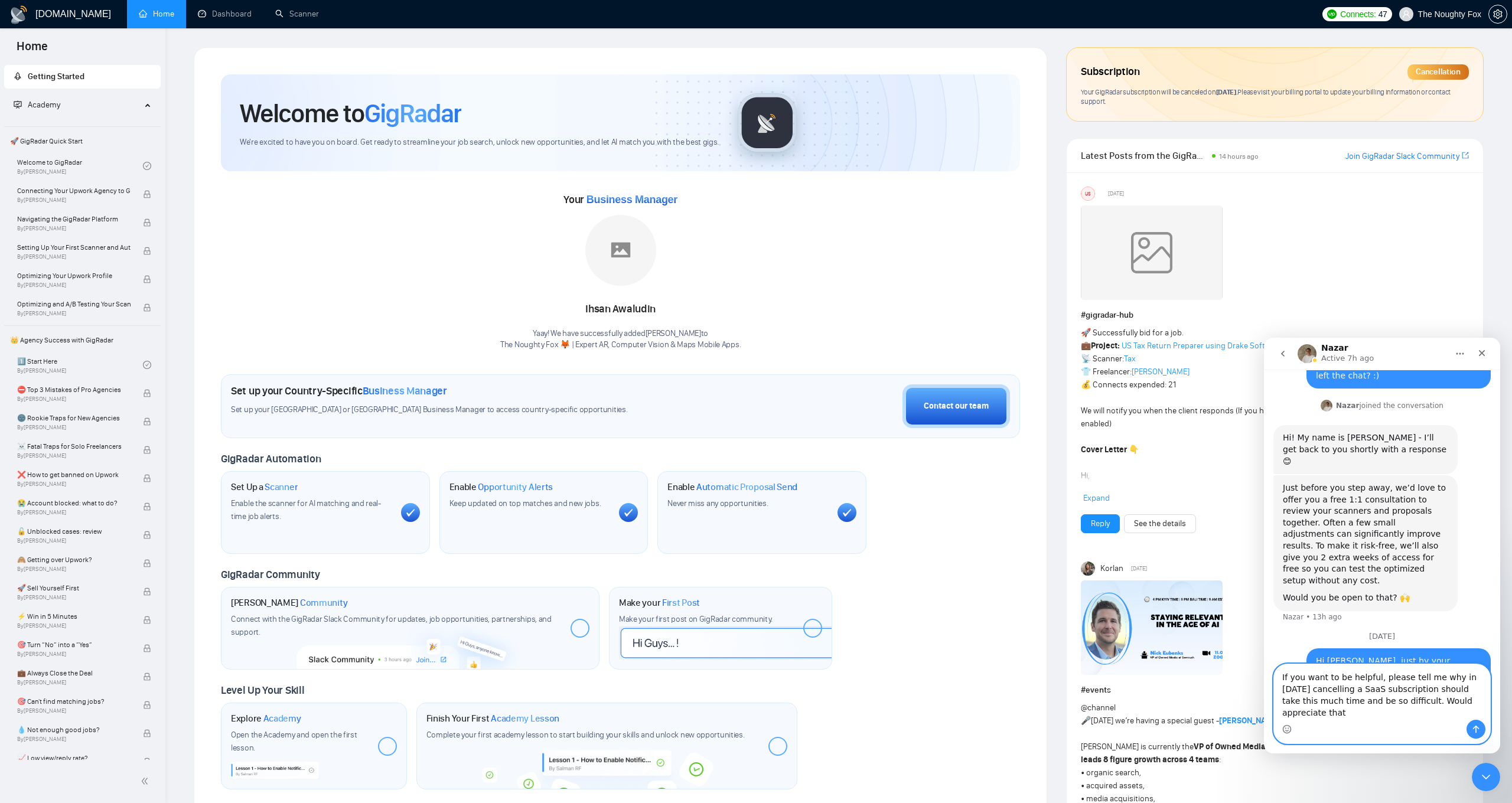
type textarea "If you want to be helpful, please tell me why in [DATE] cancelling a SaaS subsc…"
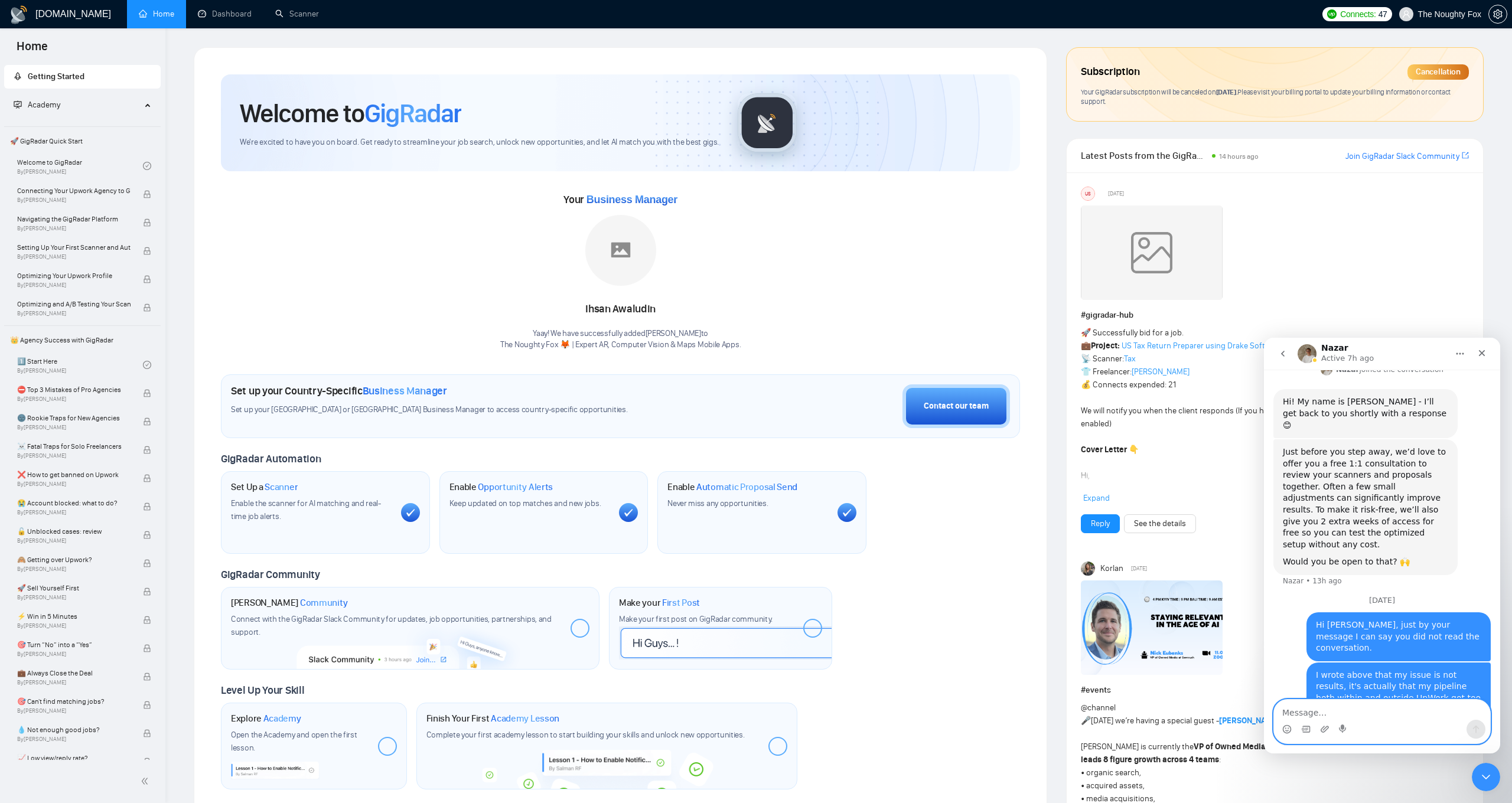
scroll to position [1280, 0]
click at [1457, 3] on span "The Noughty Fox" at bounding box center [1440, 14] width 96 height 38
click at [1476, 352] on div "Close" at bounding box center [1482, 353] width 21 height 21
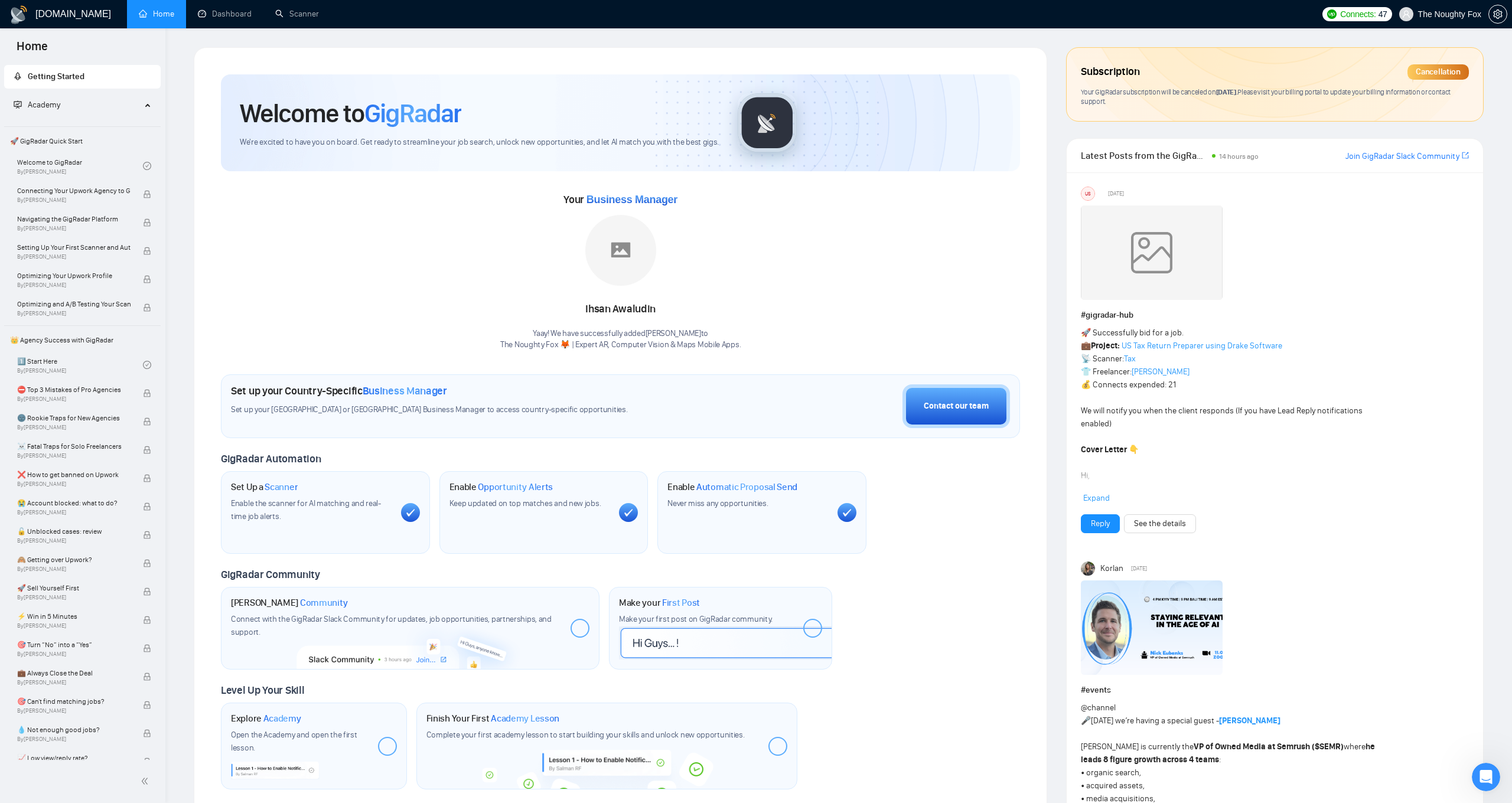
click at [1282, 95] on span "Your GigRadar subscription will be canceled on [DATE] . Please visit your billi…" at bounding box center [1266, 96] width 370 height 19
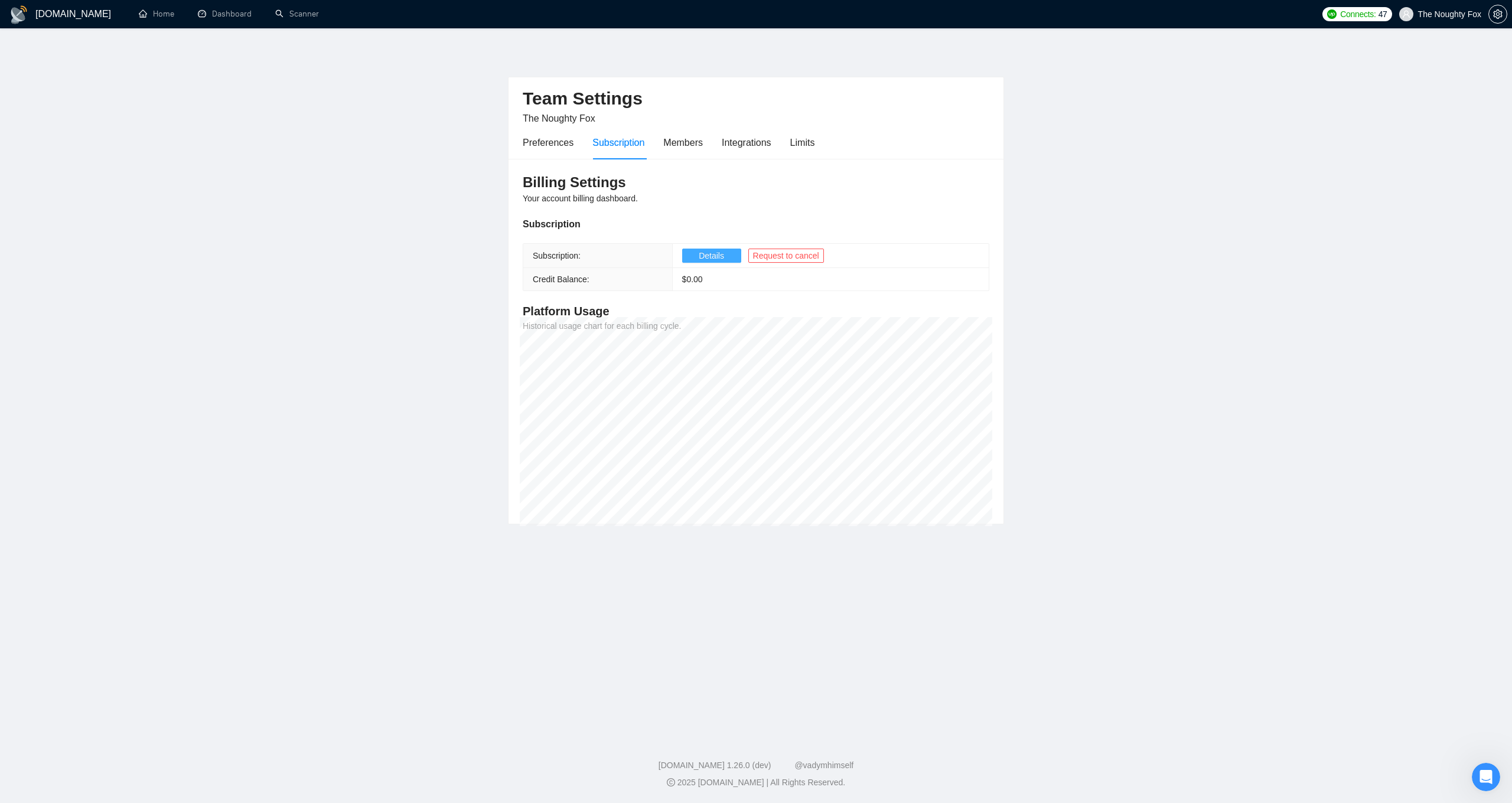
click at [698, 256] on button "Details" at bounding box center [712, 256] width 59 height 14
click at [570, 142] on div "Preferences" at bounding box center [548, 142] width 51 height 15
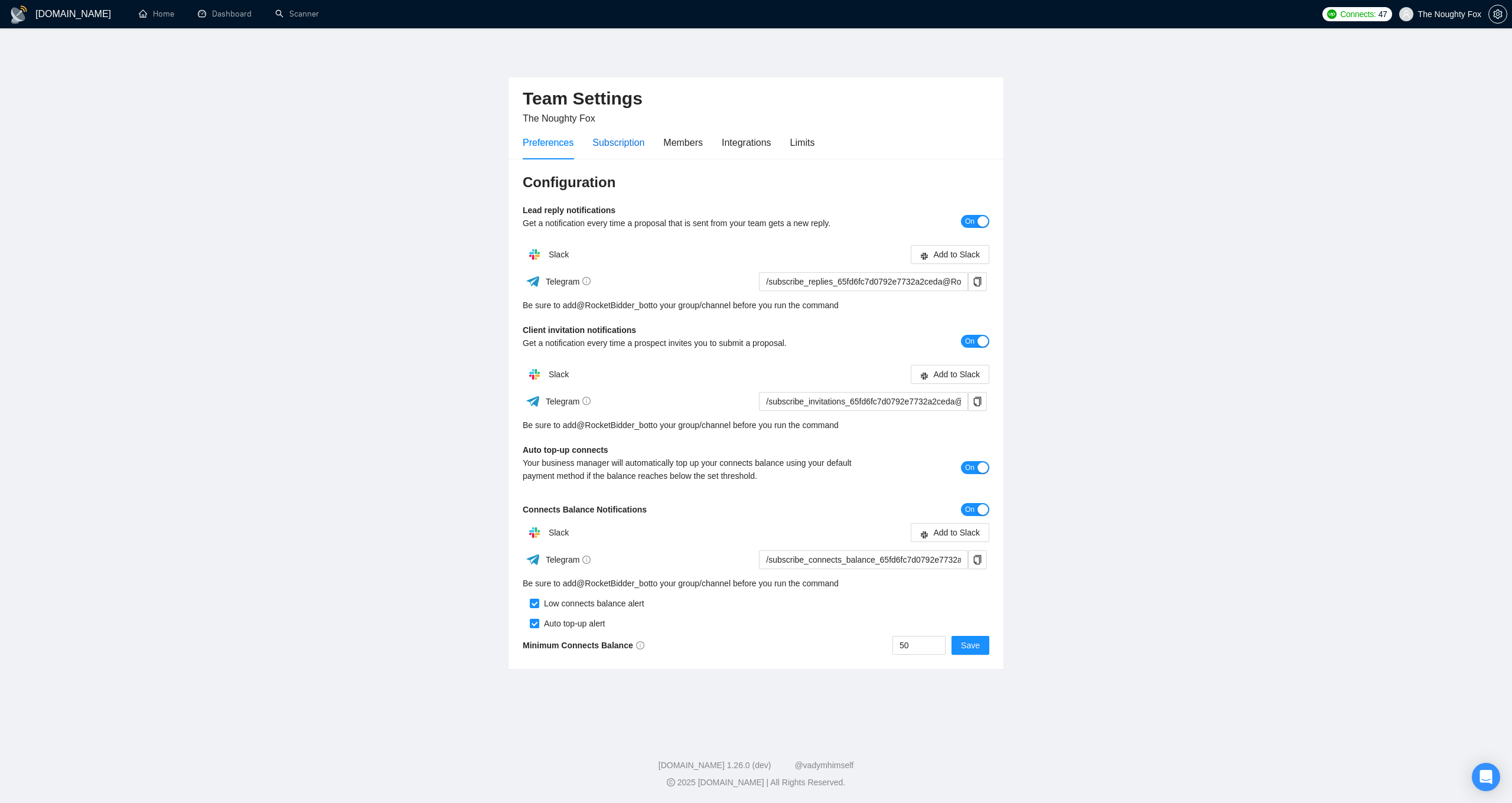
click at [620, 145] on div "Subscription" at bounding box center [618, 142] width 52 height 15
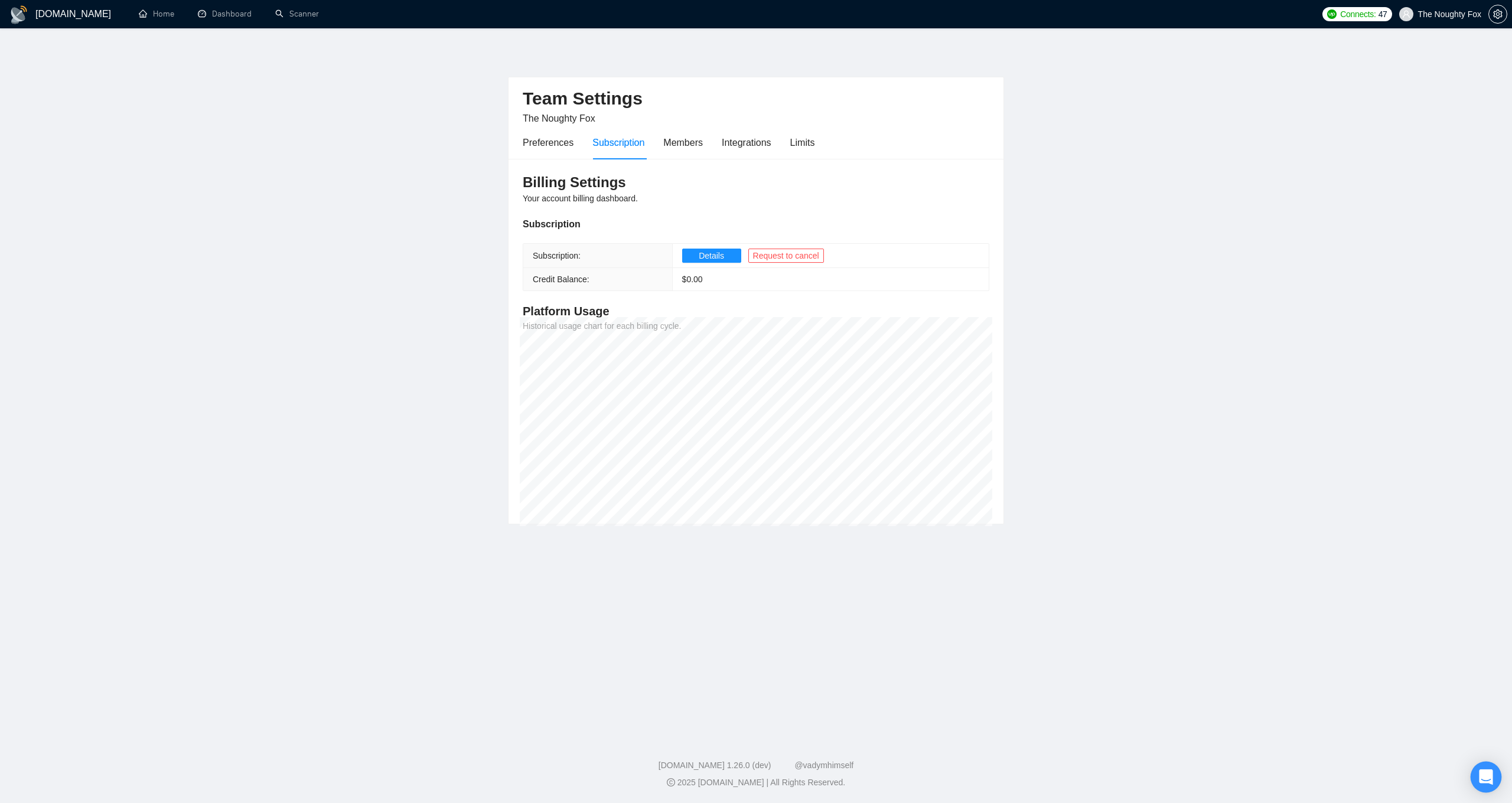
click at [1481, 768] on div "Open Intercom Messenger" at bounding box center [1486, 777] width 32 height 32
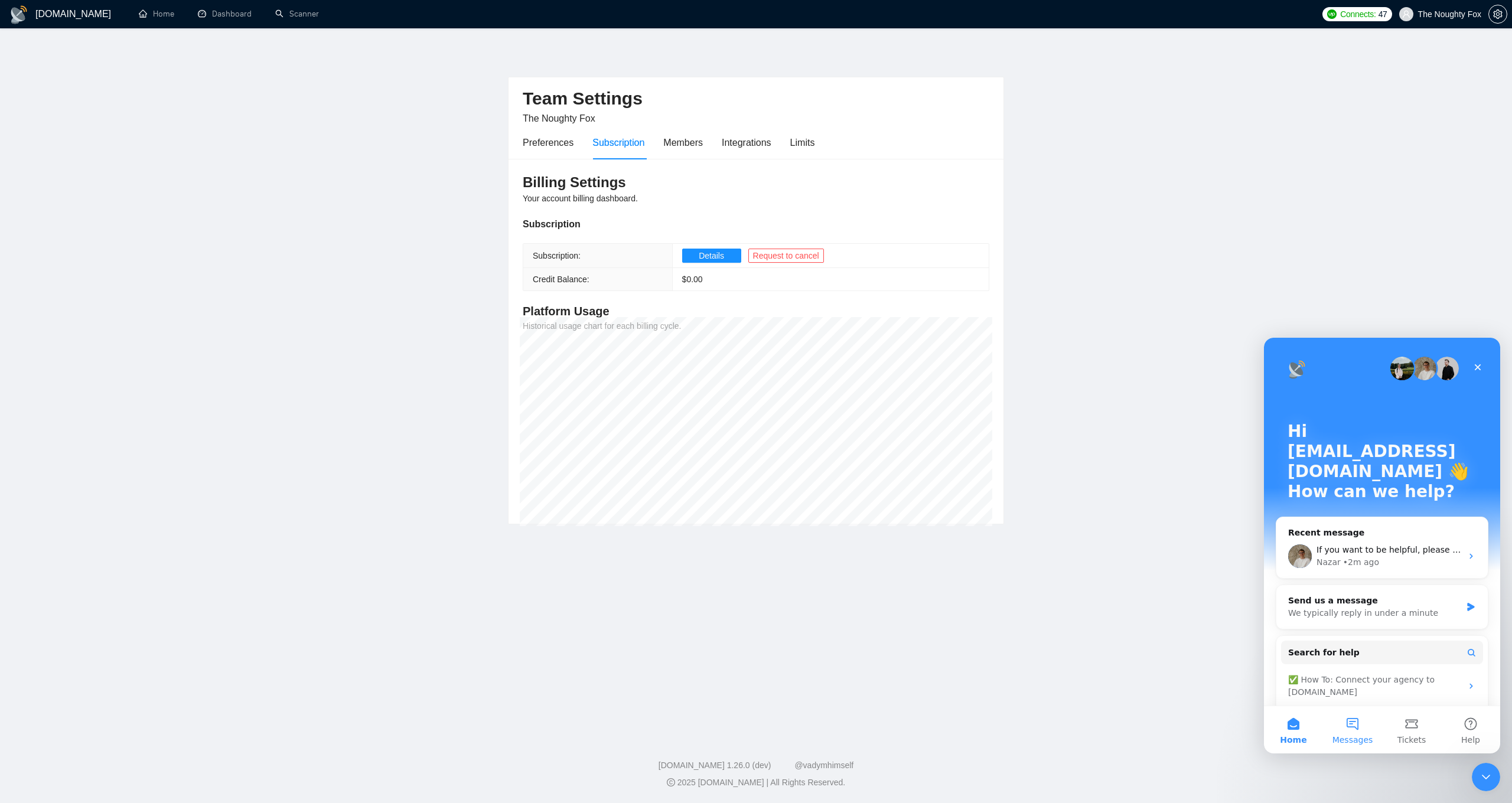
click at [1357, 733] on button "Messages" at bounding box center [1352, 729] width 59 height 47
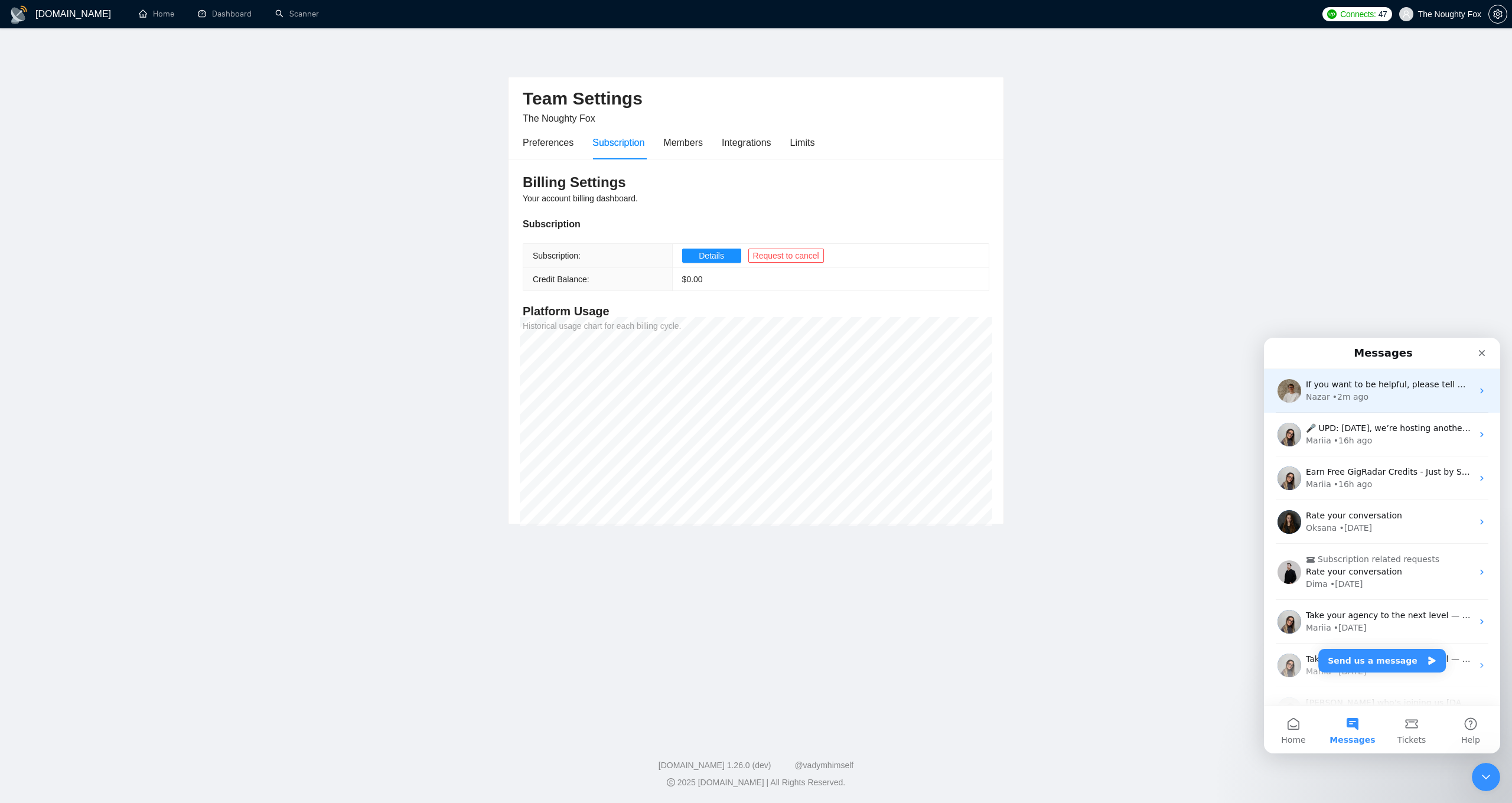
click at [1369, 407] on div "If you want to be helpful, please tell me why in [DATE] cancelling a SaaS subsc…" at bounding box center [1382, 391] width 236 height 44
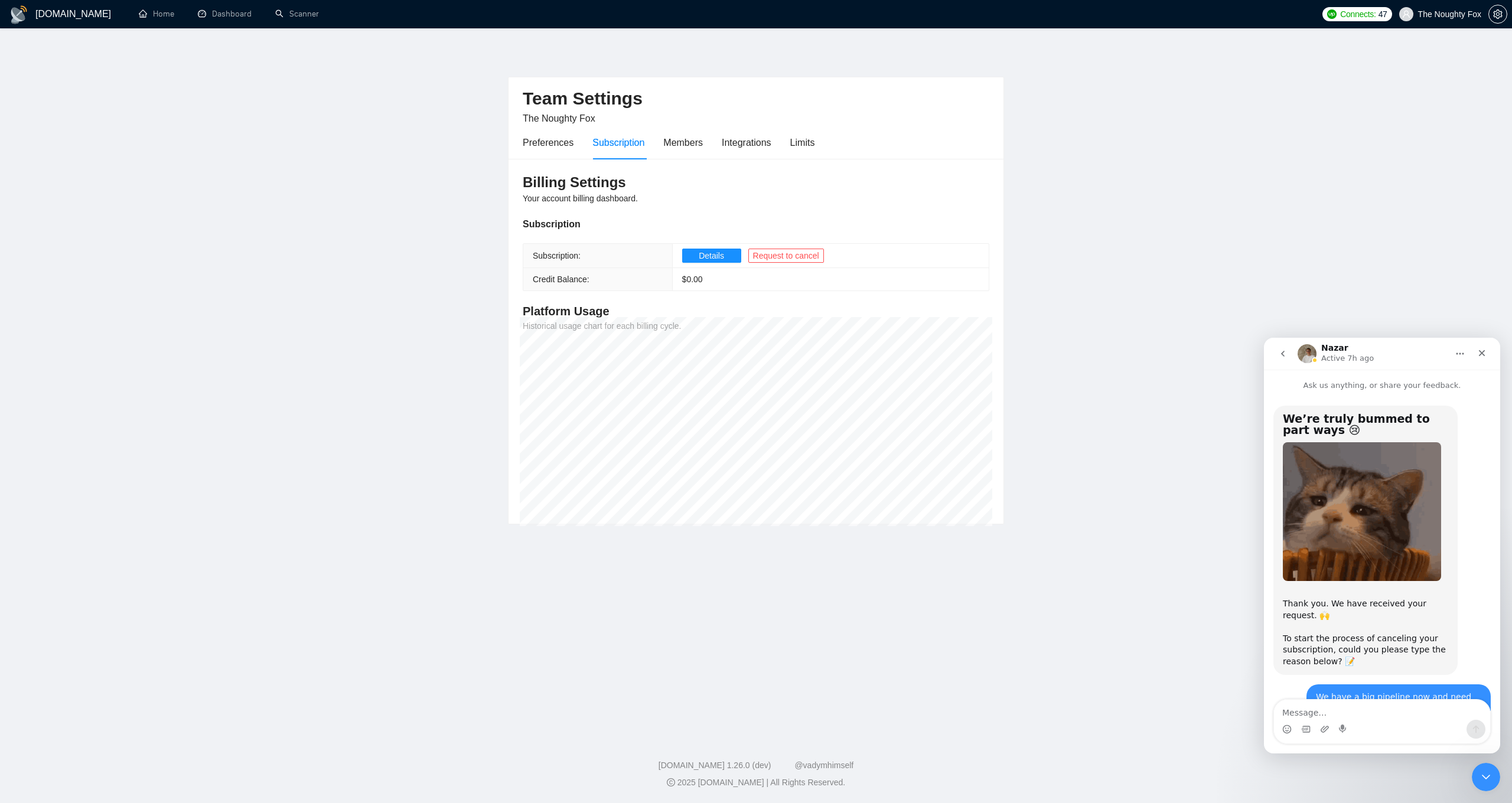
scroll to position [1325, 0]
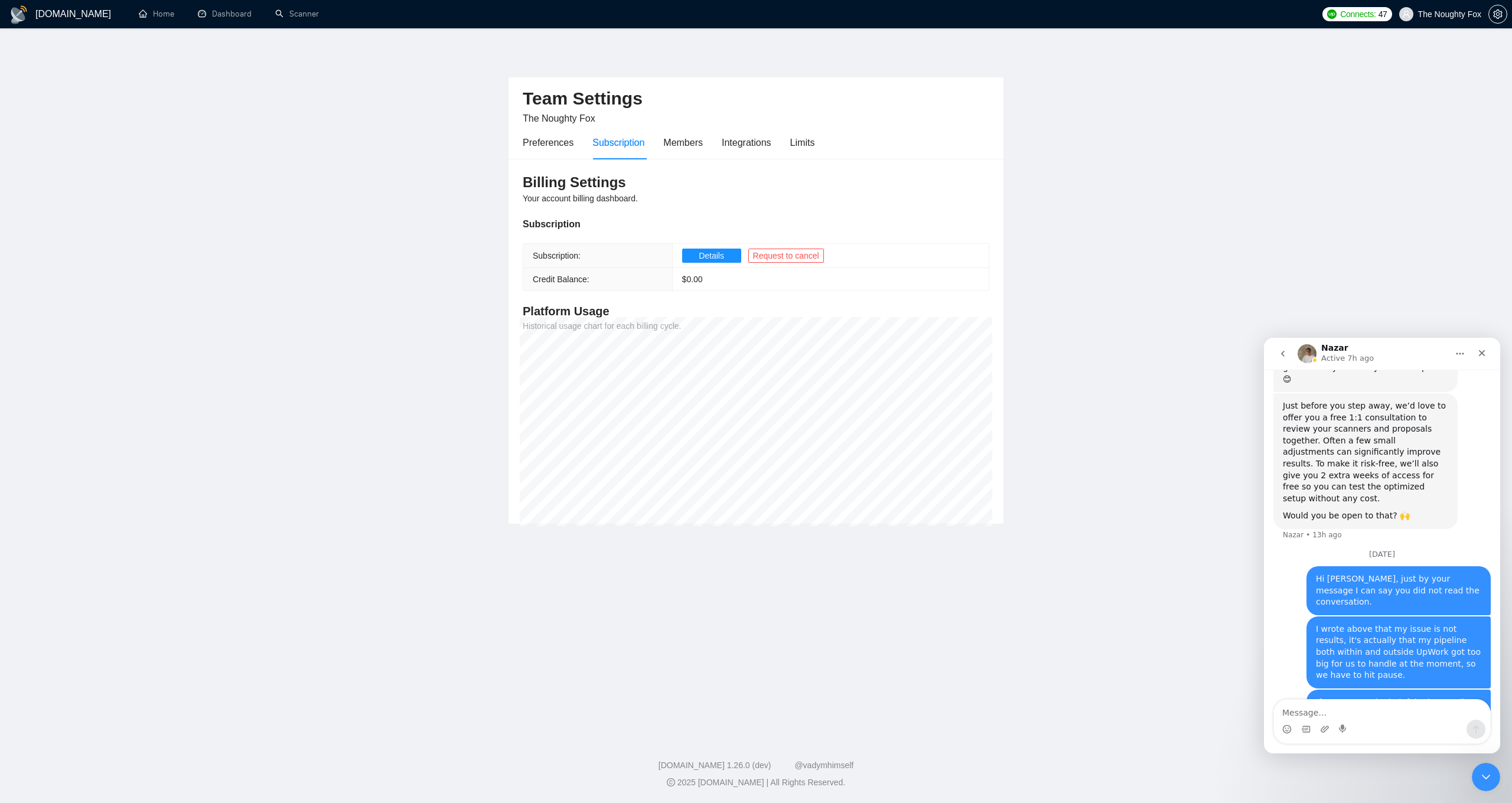
click at [1371, 706] on textarea "Message…" at bounding box center [1381, 709] width 216 height 20
type textarea "Ok, I think you just cancelled it, appreciate that!"
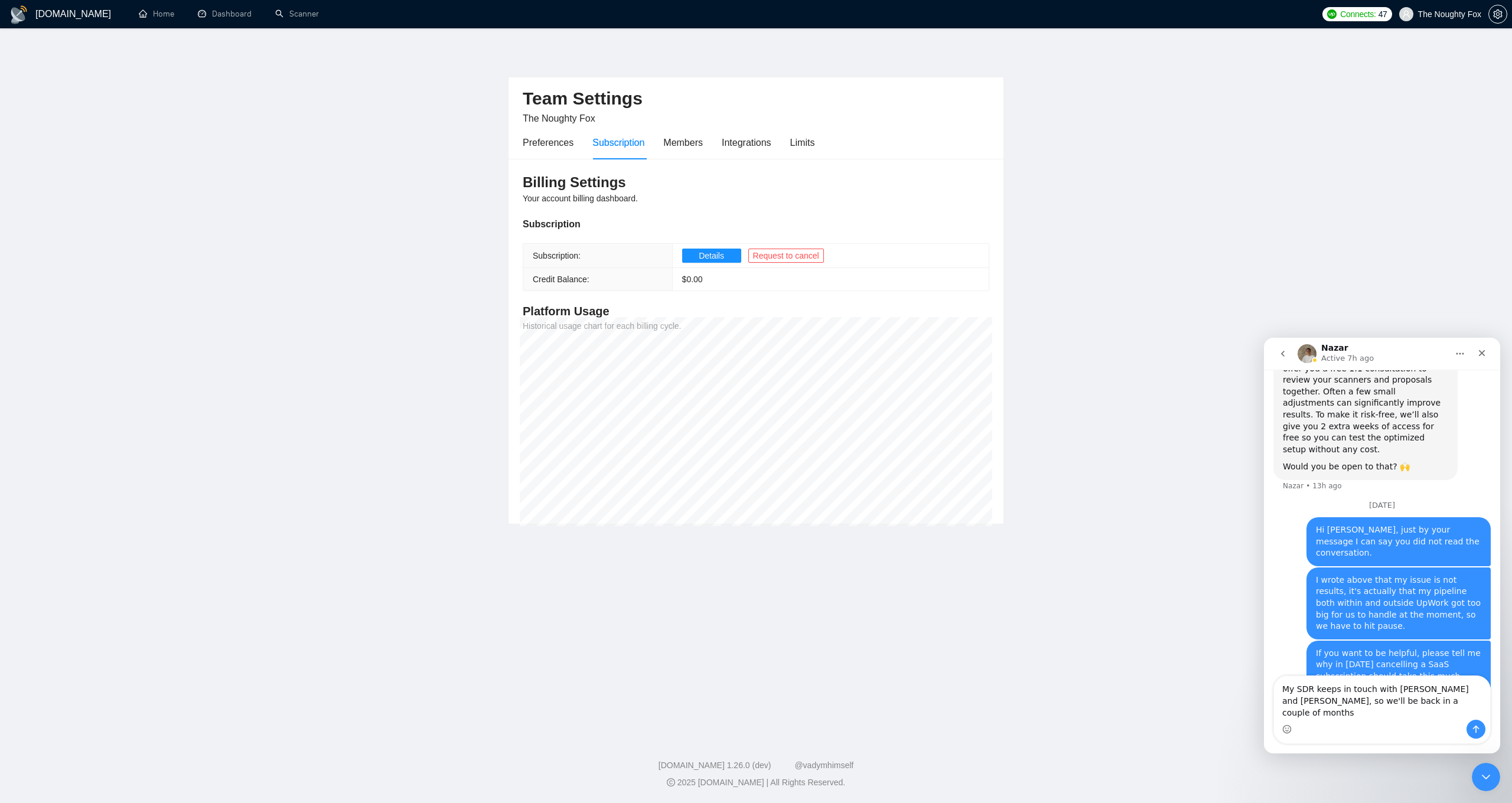
scroll to position [1375, 0]
type textarea "My SDR keeps in touch with [PERSON_NAME] and [PERSON_NAME], so we'll be back in…"
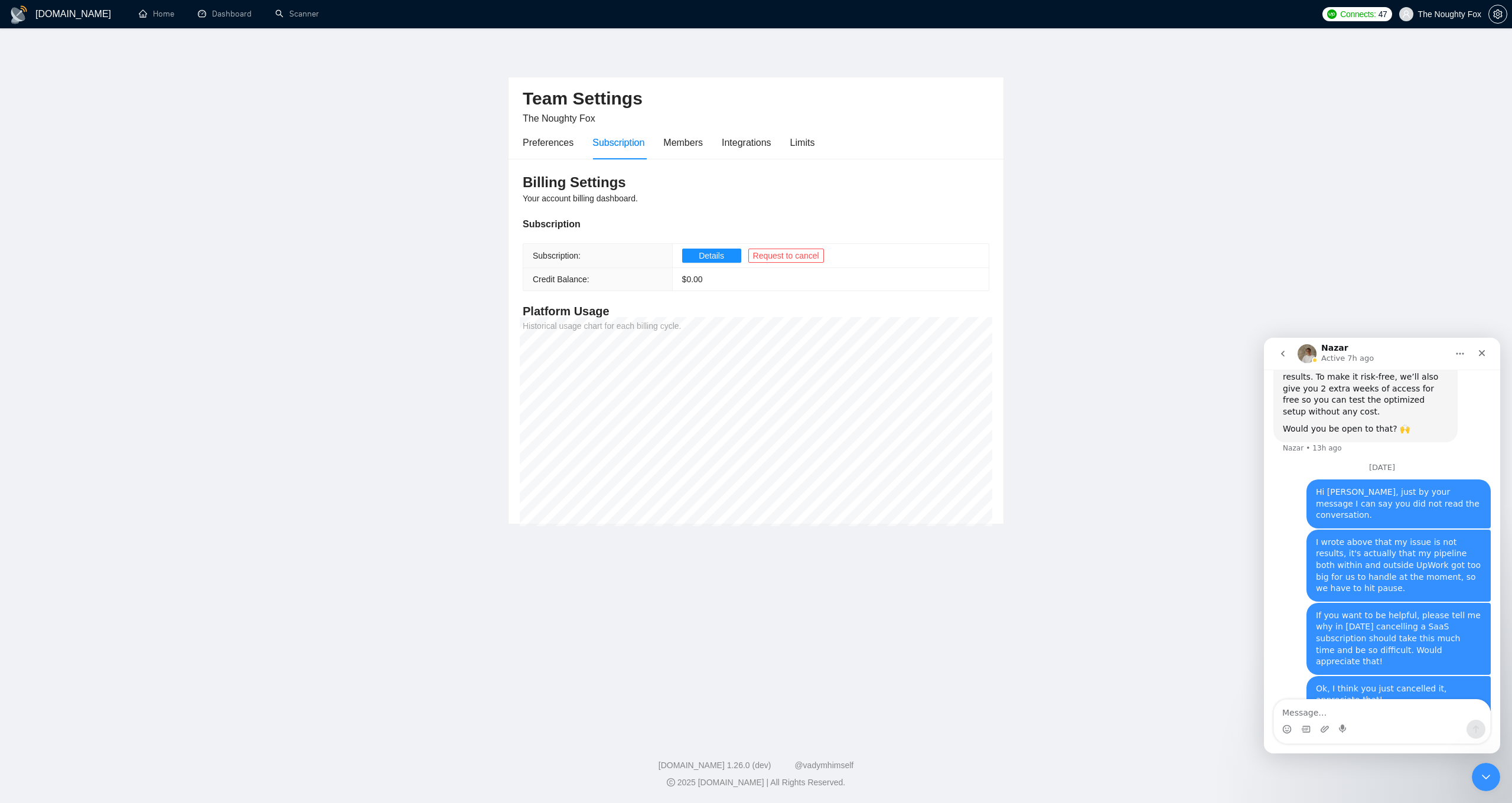
scroll to position [1412, 0]
click at [1147, 626] on main "Team Settings The Noughty Fox Preferences Subscription Members Integrations Lim…" at bounding box center [756, 380] width 1474 height 665
click at [1482, 356] on icon "Close" at bounding box center [1481, 352] width 9 height 9
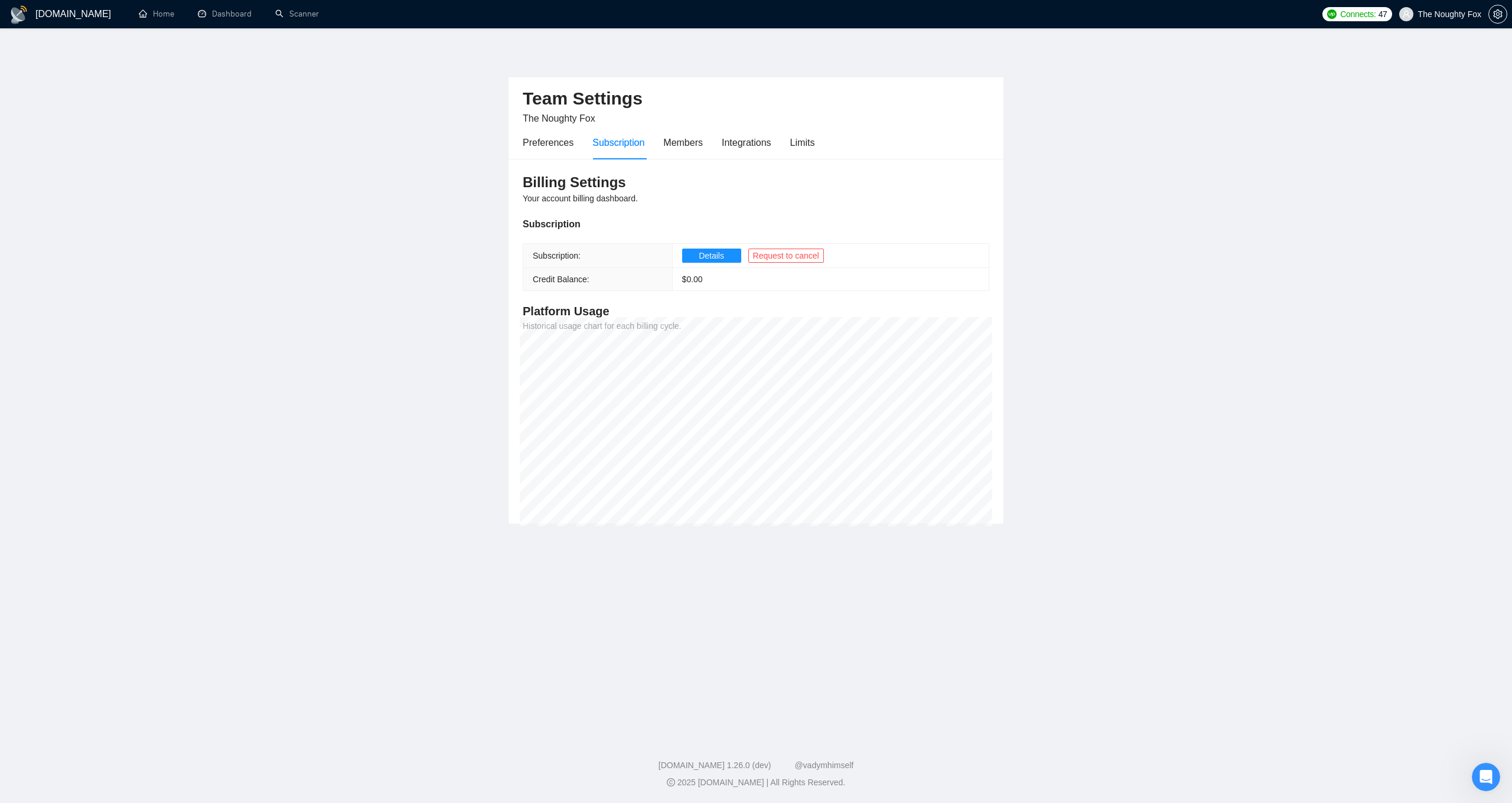
click at [1177, 318] on main "Team Settings The Noughty Fox Preferences Subscription Members Integrations Lim…" at bounding box center [756, 380] width 1474 height 665
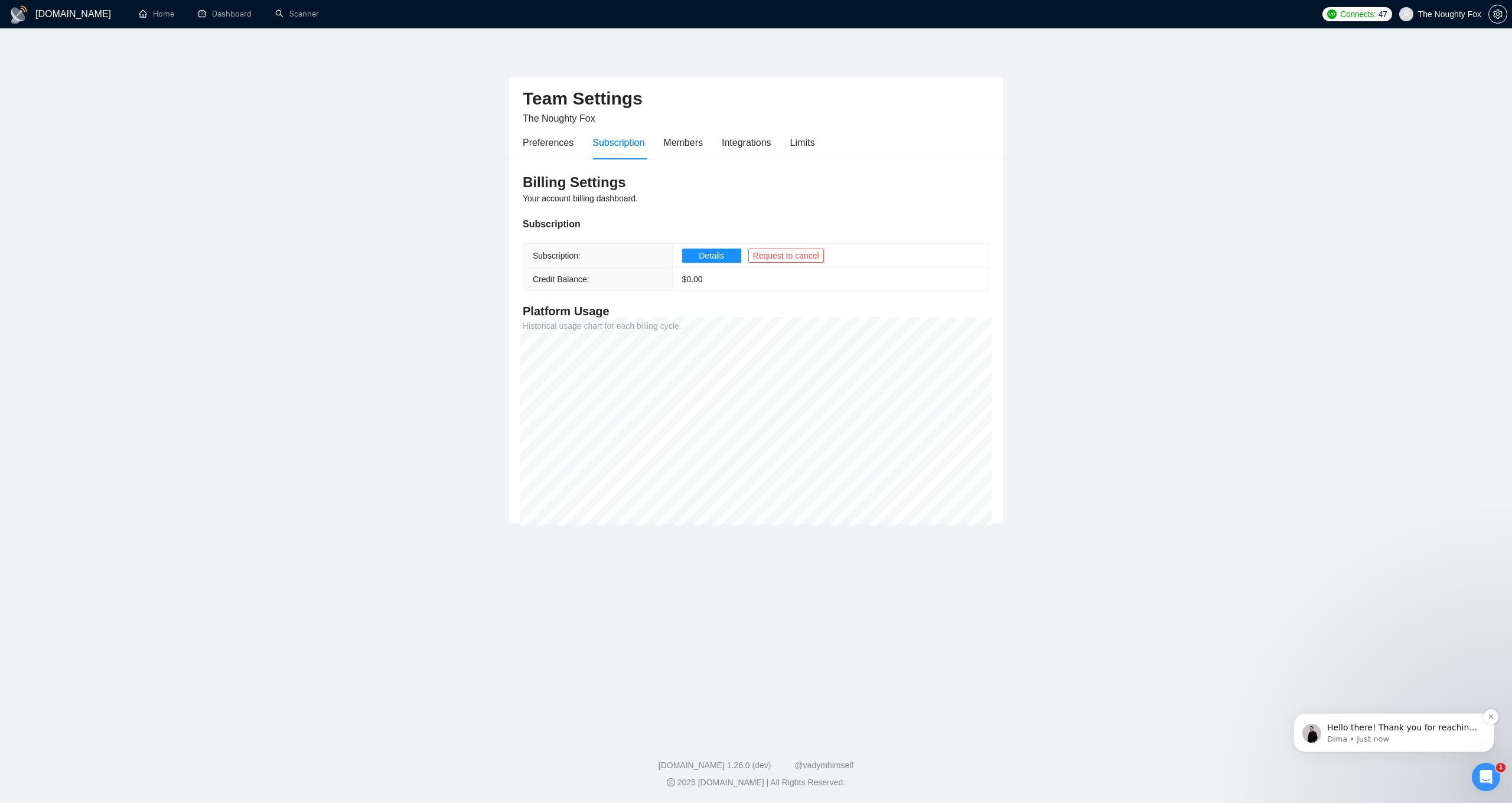
click at [1376, 734] on p "Dima • Just now" at bounding box center [1403, 739] width 153 height 11
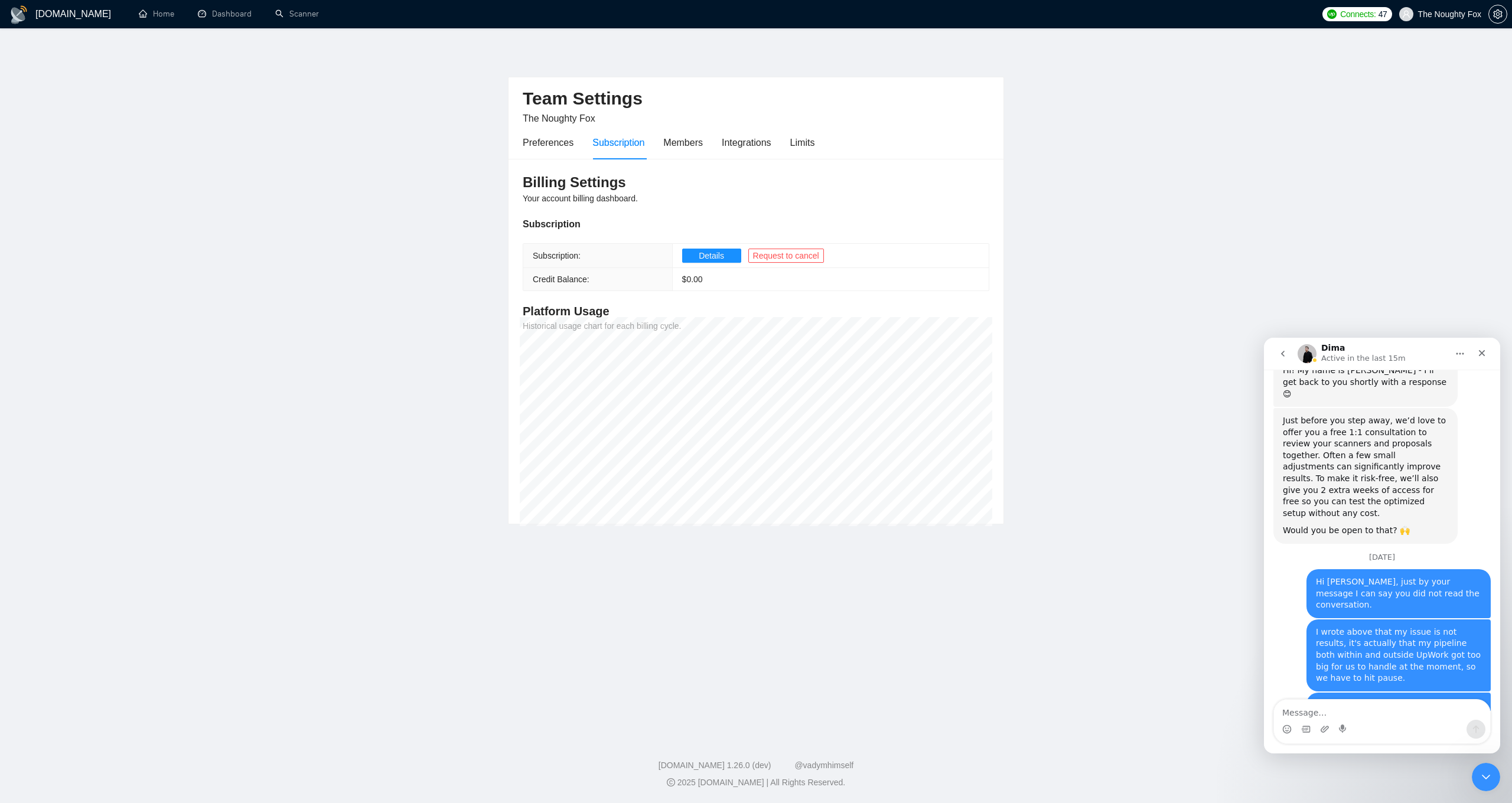
scroll to position [1534, 0]
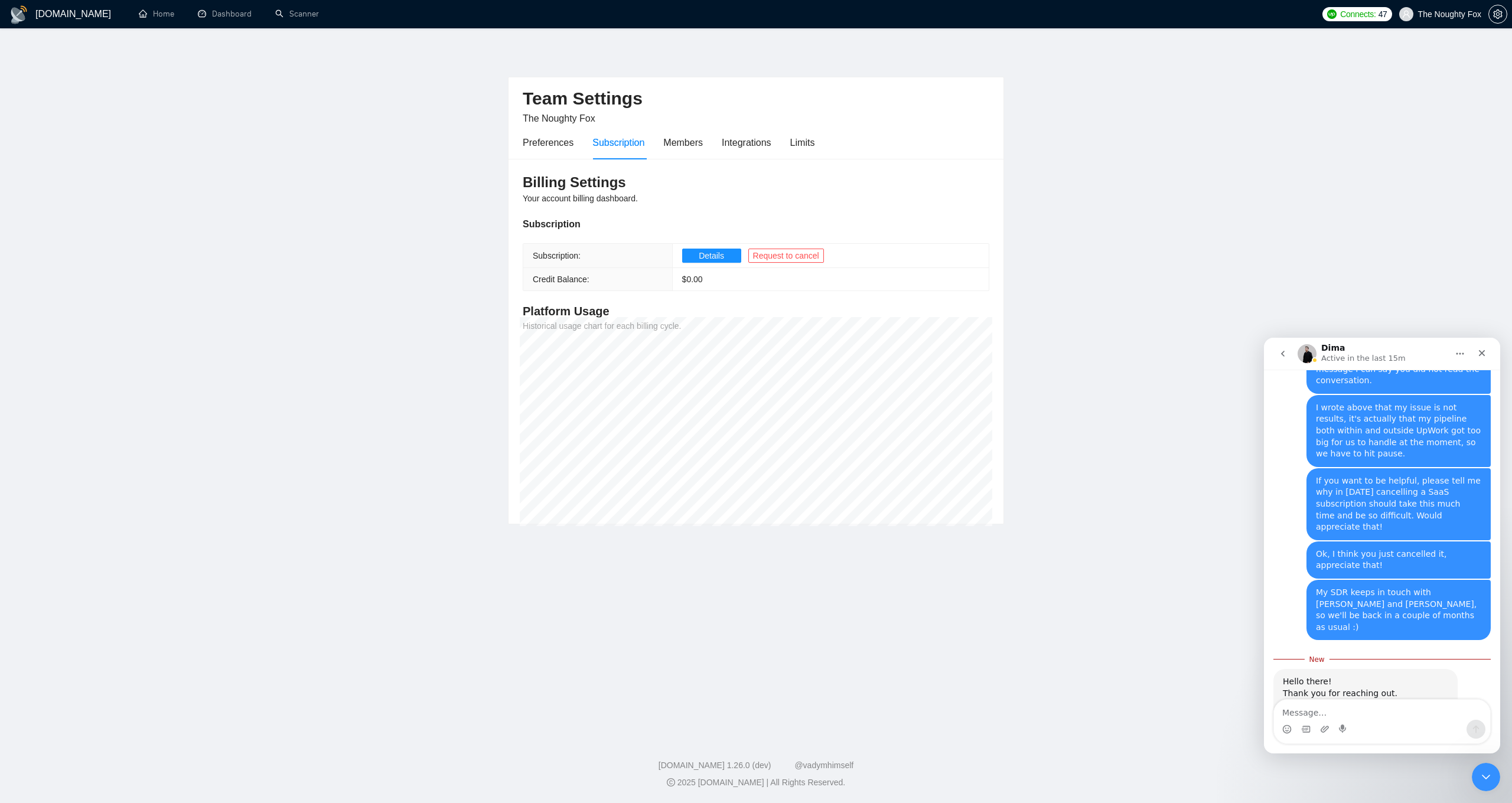
click at [1319, 676] on div "Hello there! Thank you for reaching out. It looks like my colleague missed the …" at bounding box center [1365, 739] width 165 height 127
click at [995, 243] on div "Billing Settings Your account billing dashboard. Subscription Subscription: Det…" at bounding box center [756, 342] width 495 height 366
click at [1362, 709] on textarea "Message…" at bounding box center [1381, 709] width 216 height 20
drag, startPoint x: 1482, startPoint y: 359, endPoint x: 2695, endPoint y: 624, distance: 1241.6
click at [1482, 359] on div "Close" at bounding box center [1482, 353] width 21 height 21
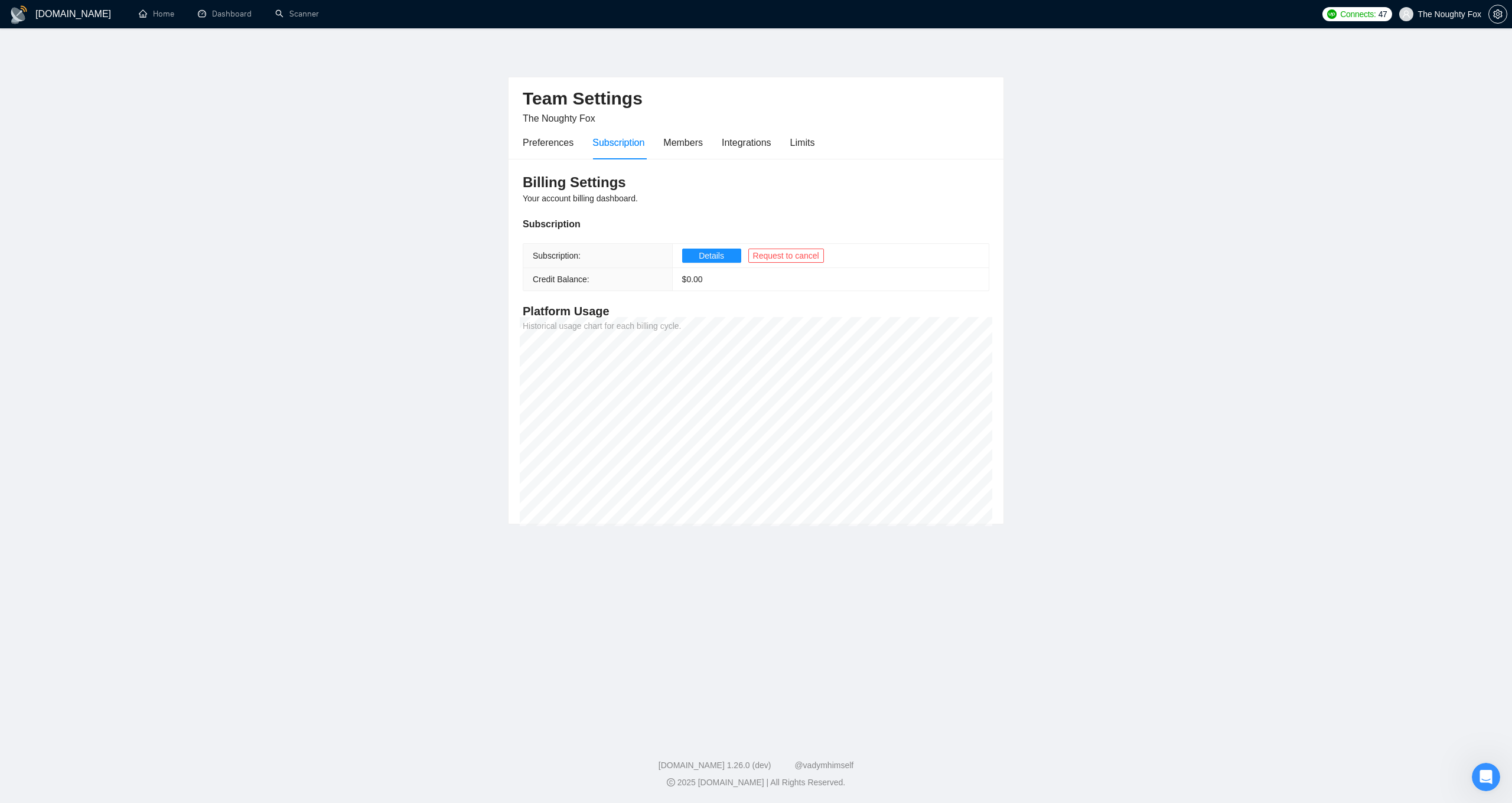
click at [1414, 270] on main "Team Settings The Noughty Fox Preferences Subscription Members Integrations Lim…" at bounding box center [756, 380] width 1474 height 665
